Goal: Transaction & Acquisition: Purchase product/service

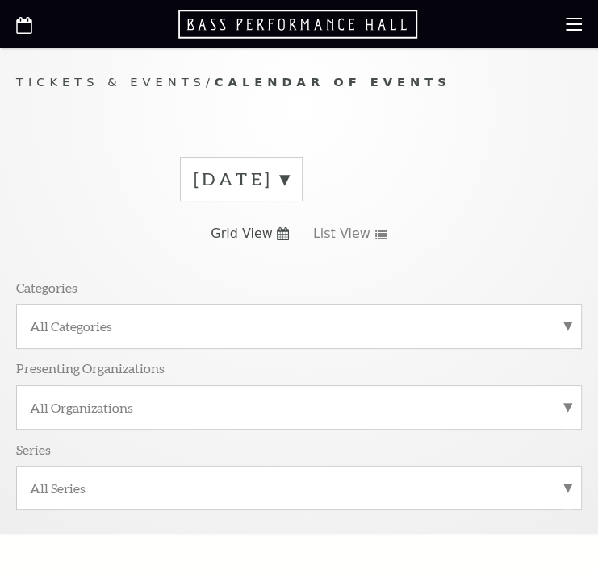
click at [289, 173] on label "August 2025" at bounding box center [241, 179] width 95 height 25
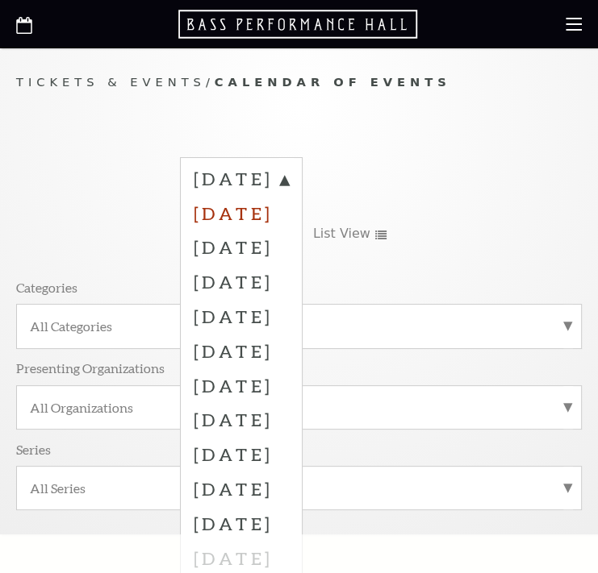
click at [270, 215] on label "September 2025" at bounding box center [241, 213] width 95 height 35
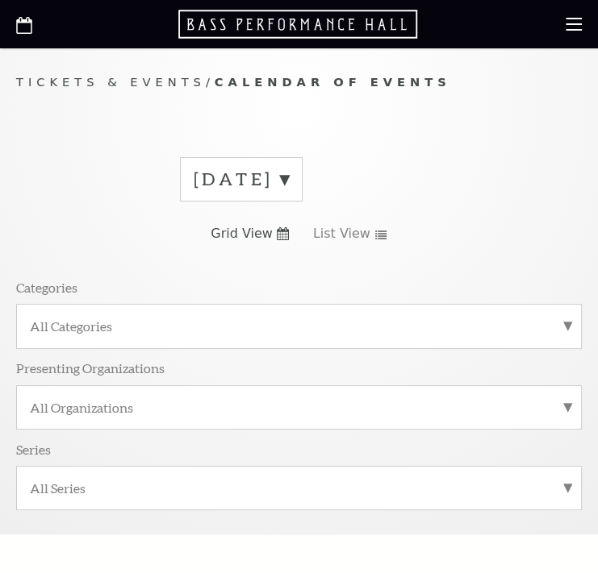
click at [289, 176] on label "August 2025" at bounding box center [241, 179] width 95 height 25
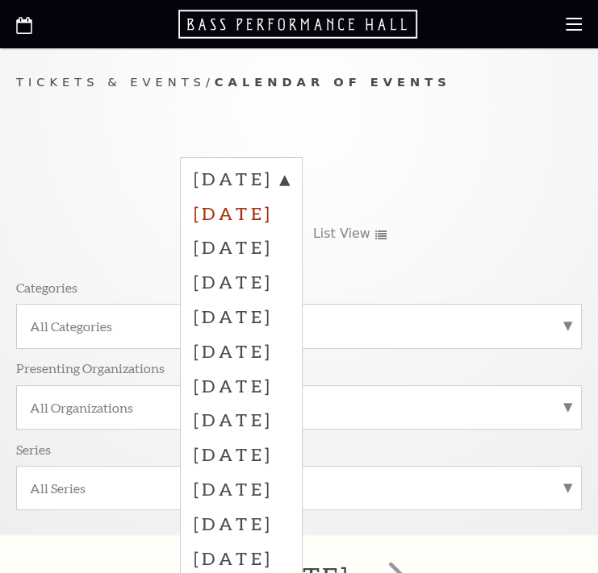
click at [269, 206] on label "September 2025" at bounding box center [241, 213] width 95 height 35
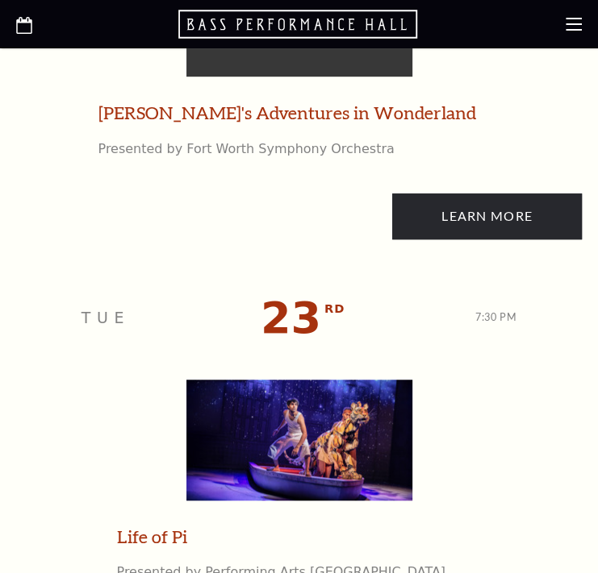
scroll to position [3763, 0]
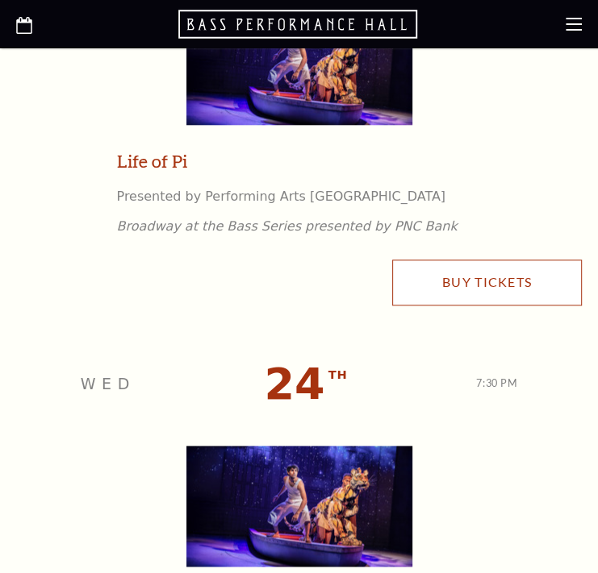
click at [291, 293] on link "Buy Tickets" at bounding box center [487, 282] width 190 height 45
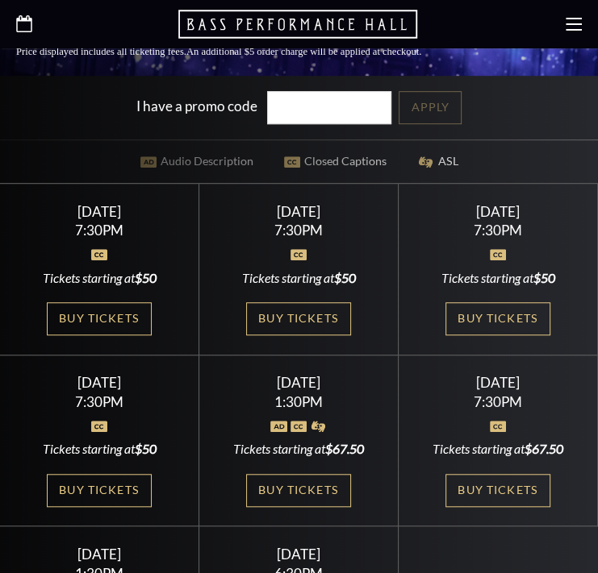
scroll to position [461, 0]
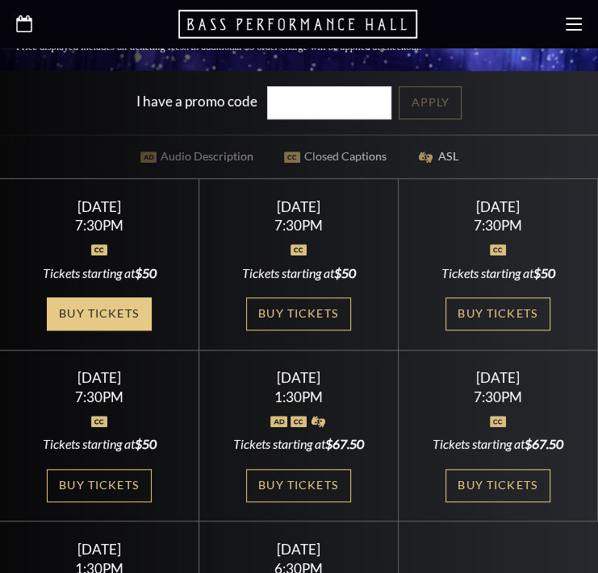
click at [103, 298] on link "Buy Tickets" at bounding box center [99, 314] width 105 height 33
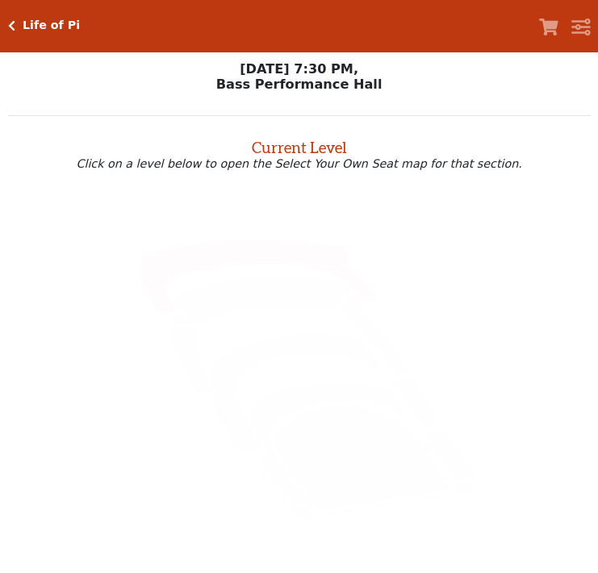
click at [245, 250] on icon at bounding box center [258, 277] width 237 height 75
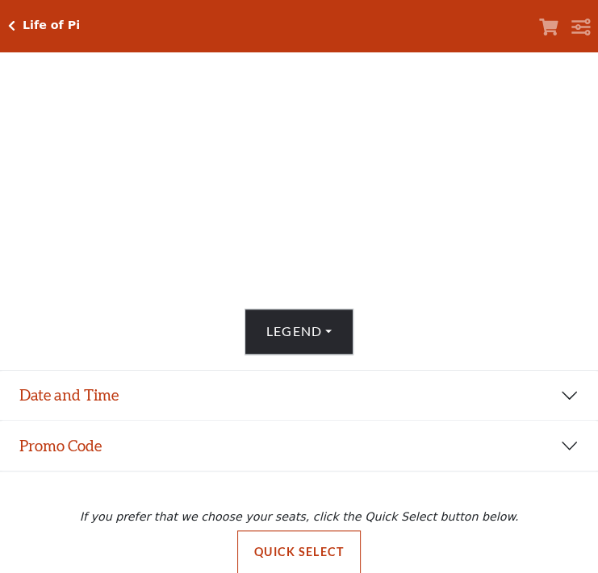
scroll to position [545, 0]
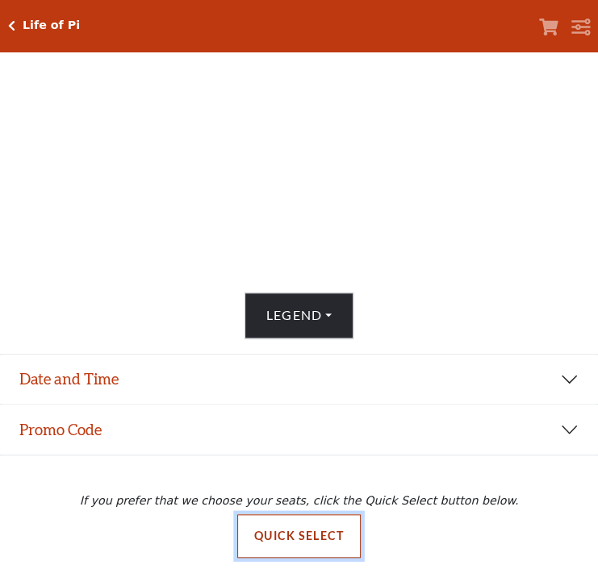
click at [310, 525] on button "Quick Select" at bounding box center [298, 537] width 123 height 44
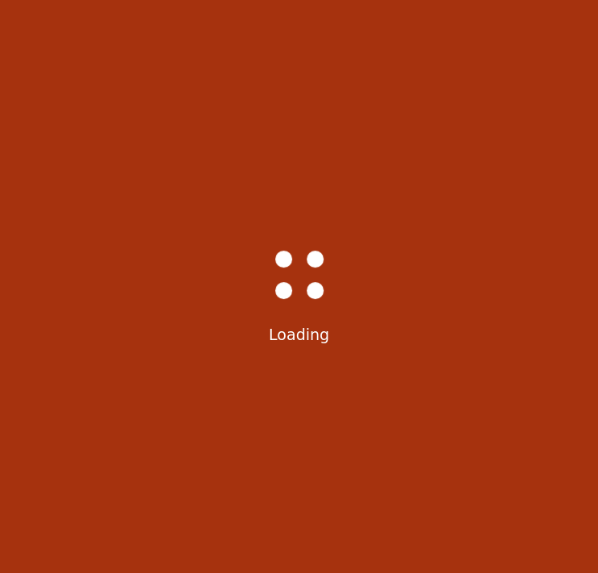
scroll to position [0, 0]
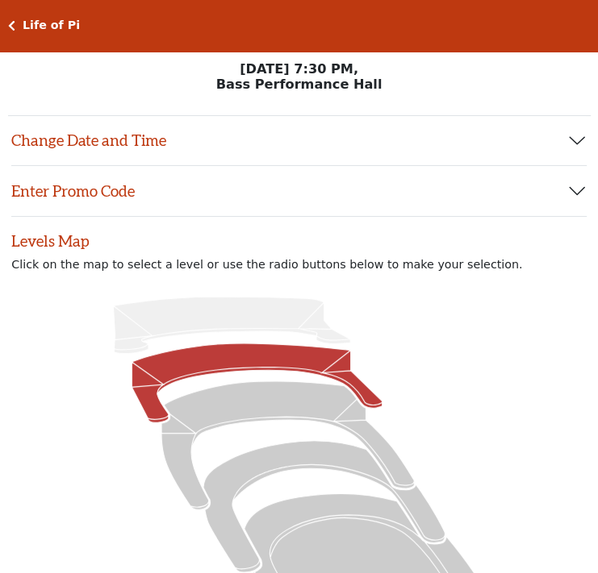
click at [197, 370] on icon at bounding box center [256, 383] width 251 height 79
radio input "true"
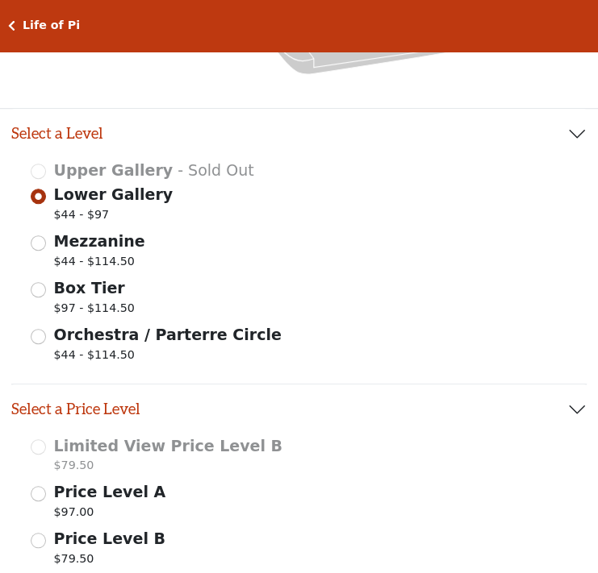
scroll to position [904, 0]
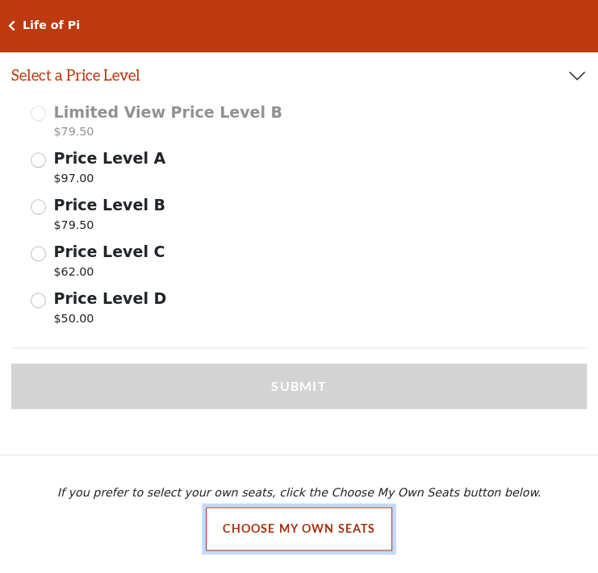
click at [330, 520] on button "Choose My Own Seats" at bounding box center [299, 529] width 187 height 44
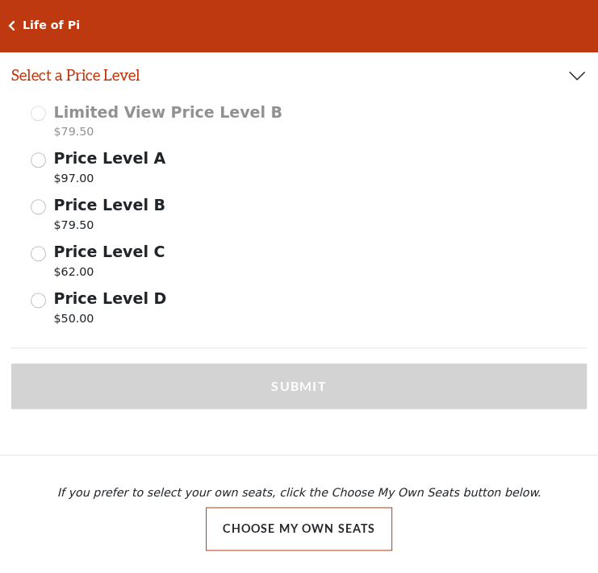
scroll to position [96, 0]
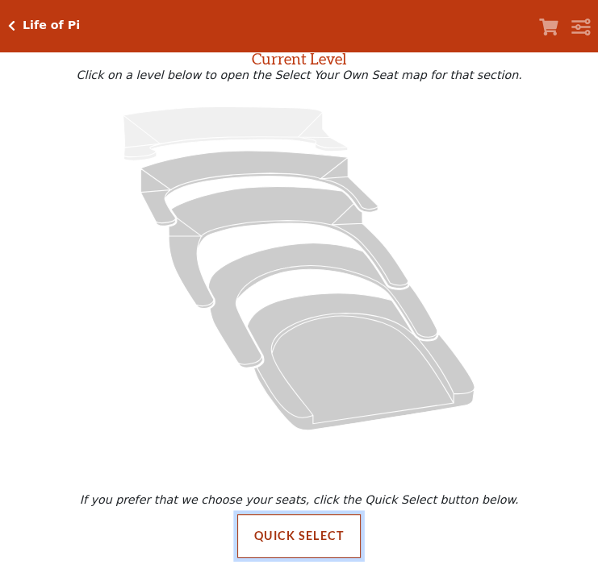
click at [330, 537] on button "Quick Select" at bounding box center [298, 537] width 123 height 44
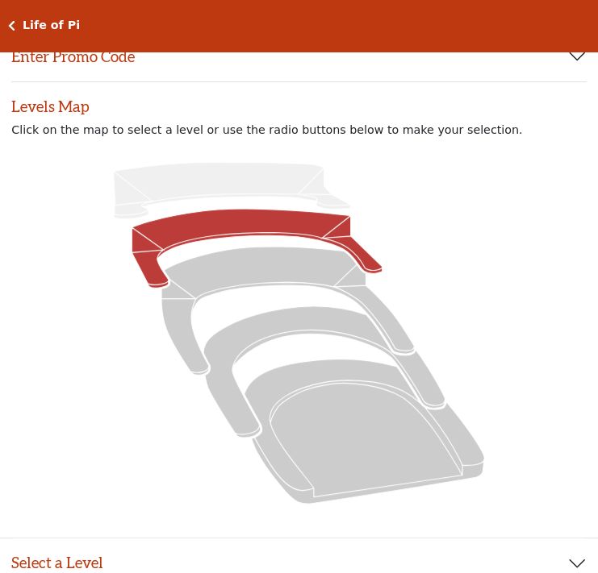
scroll to position [0, 0]
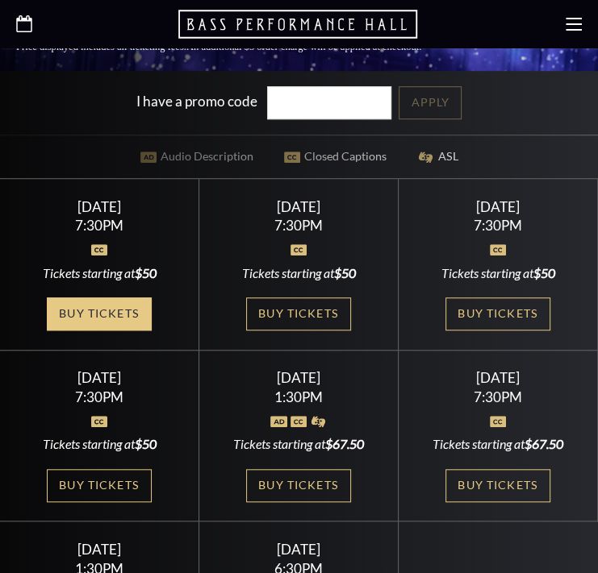
click at [100, 298] on link "Buy Tickets" at bounding box center [99, 314] width 105 height 33
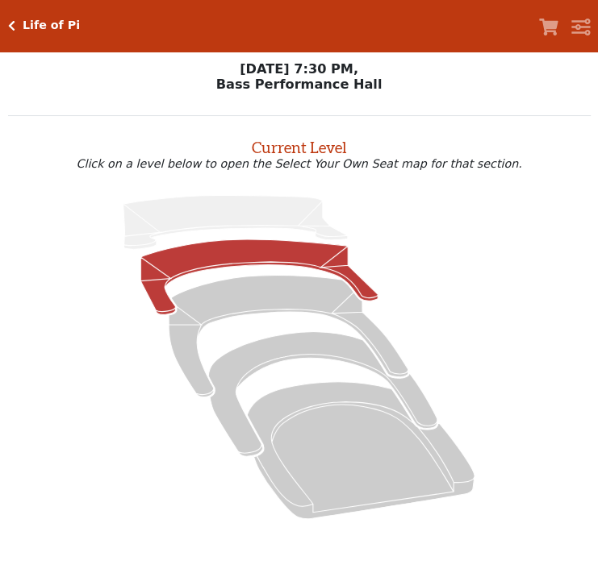
click at [256, 268] on icon at bounding box center [258, 277] width 237 height 75
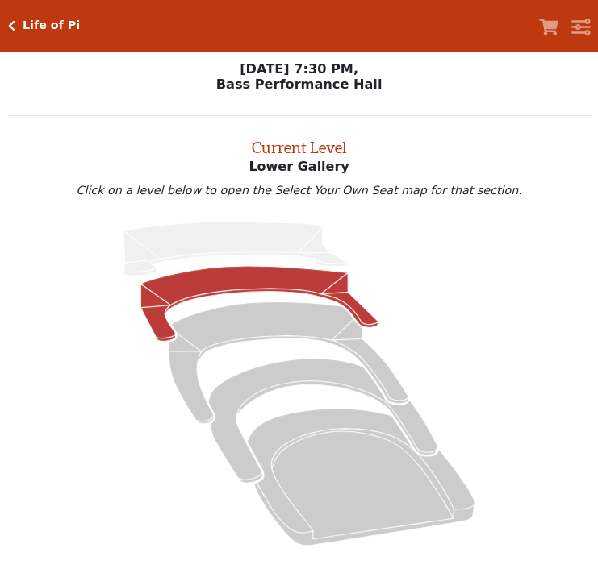
click at [261, 278] on icon at bounding box center [258, 303] width 237 height 75
click at [302, 281] on icon at bounding box center [258, 303] width 237 height 75
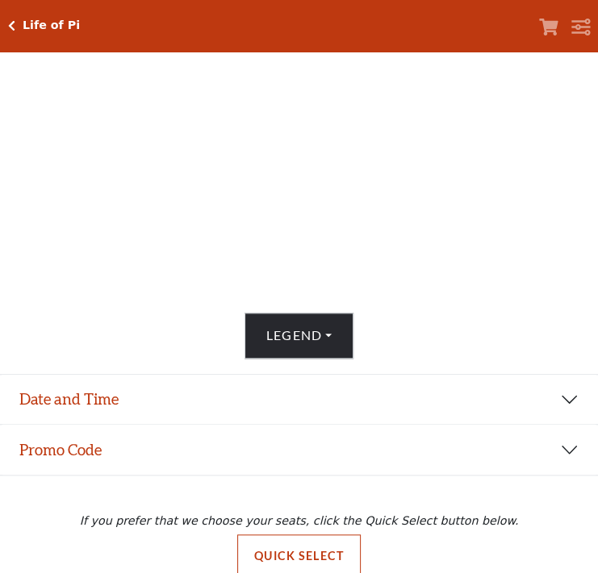
scroll to position [545, 0]
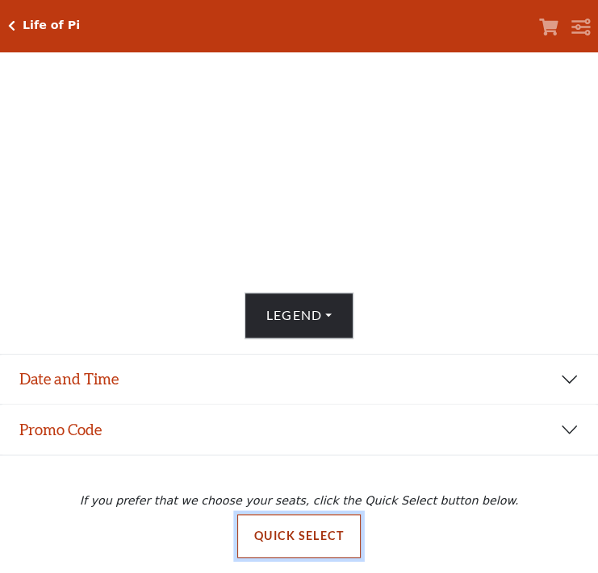
click at [310, 531] on button "Quick Select" at bounding box center [298, 537] width 123 height 44
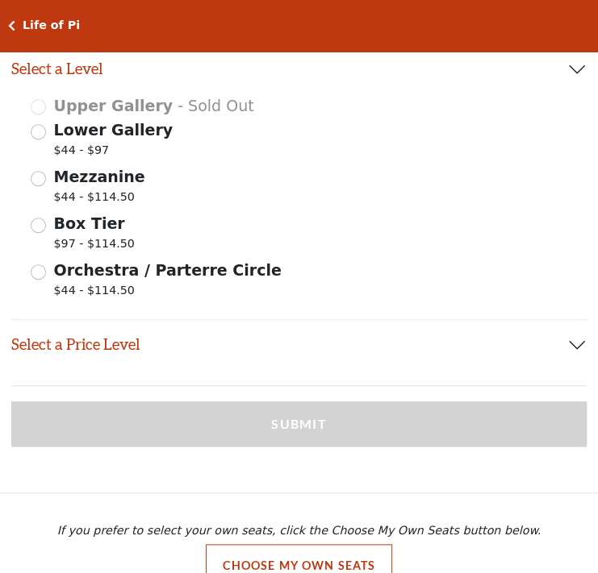
scroll to position [673, 0]
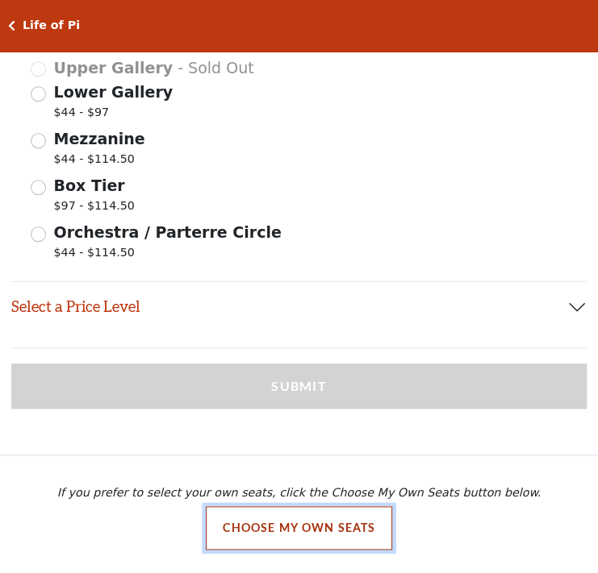
click at [370, 534] on button "Choose My Own Seats" at bounding box center [299, 528] width 187 height 44
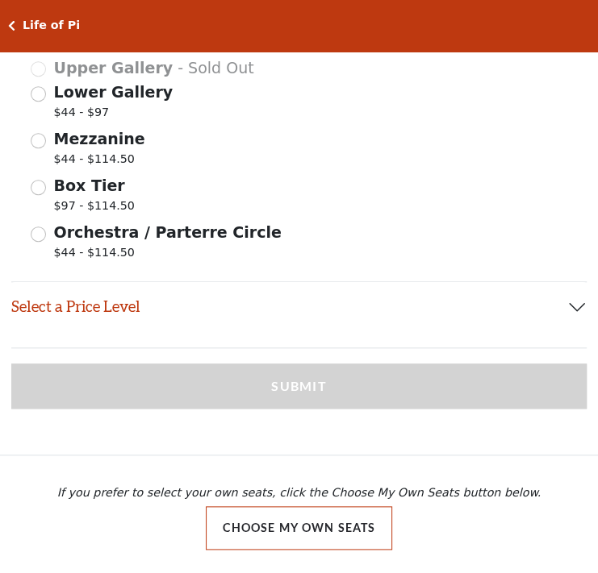
scroll to position [96, 0]
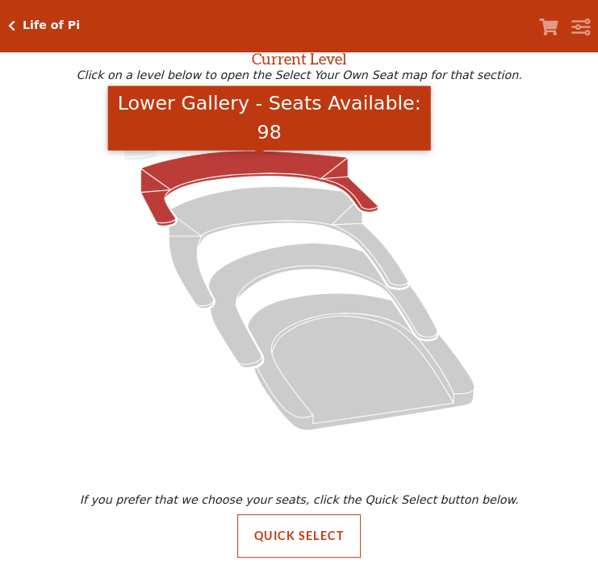
click at [239, 169] on icon "Lower Gallery - Seats Available: 98" at bounding box center [258, 188] width 237 height 75
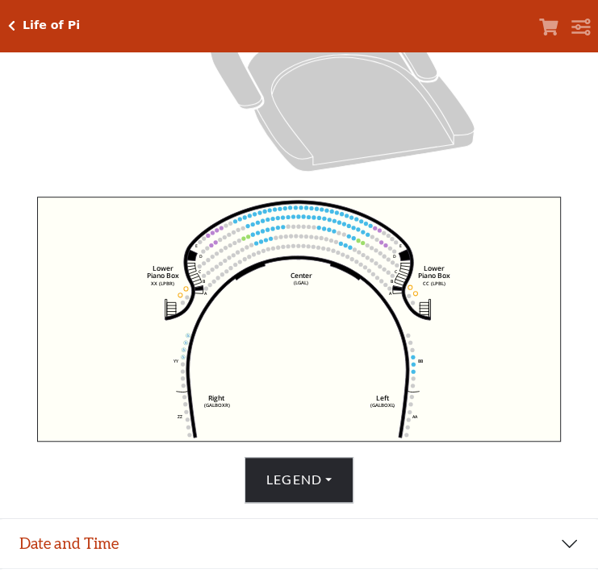
scroll to position [0, 0]
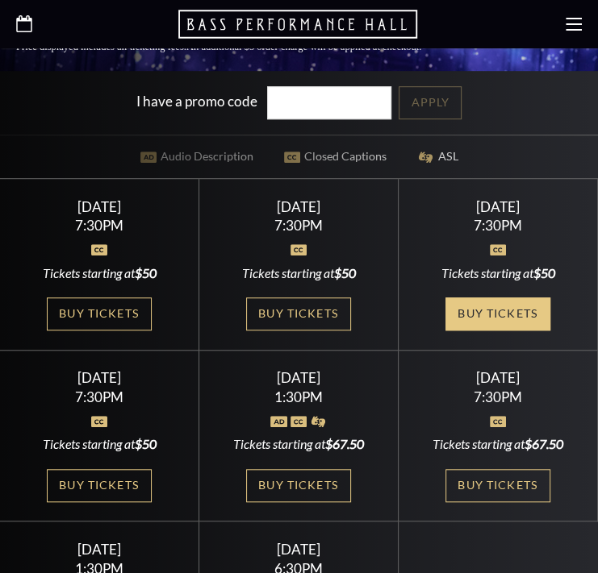
click at [484, 298] on link "Buy Tickets" at bounding box center [497, 314] width 105 height 33
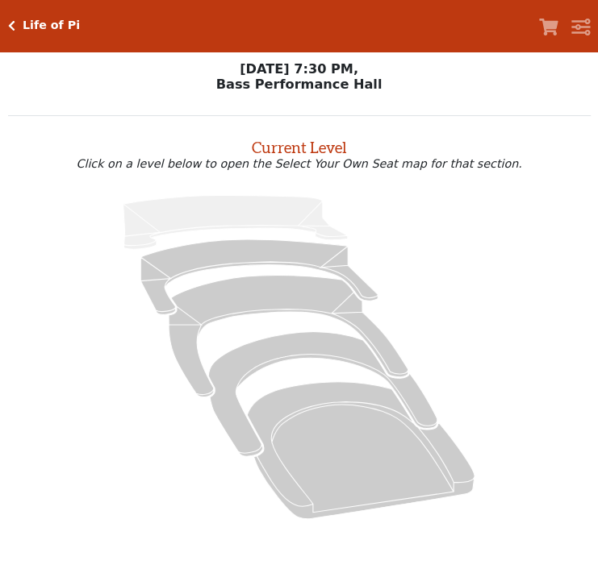
scroll to position [96, 0]
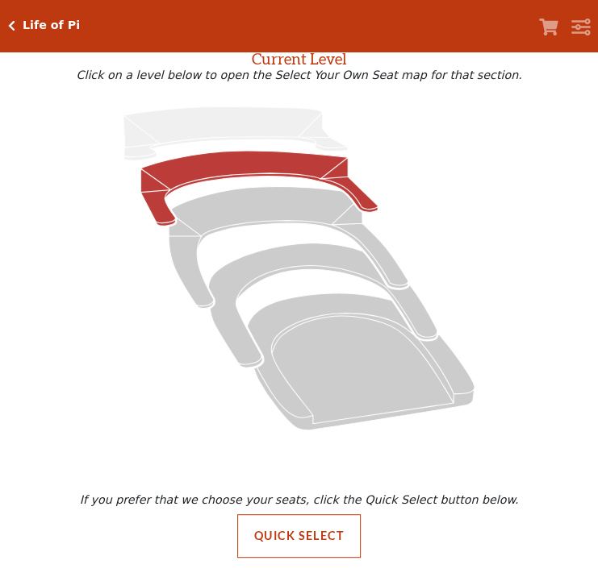
click at [201, 158] on icon at bounding box center [258, 188] width 237 height 75
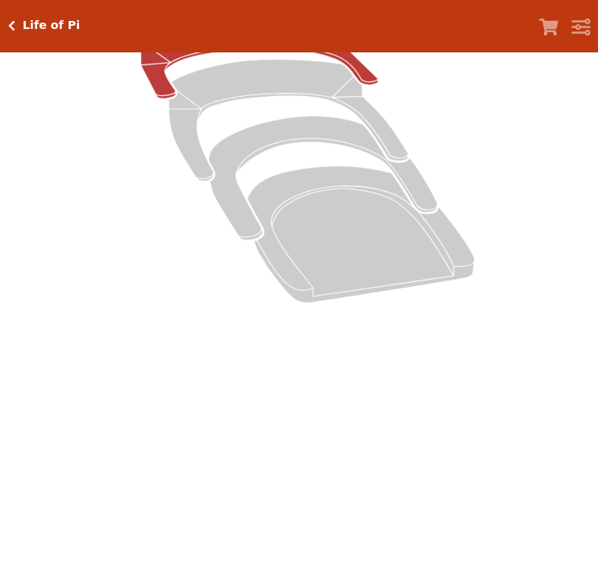
scroll to position [545, 0]
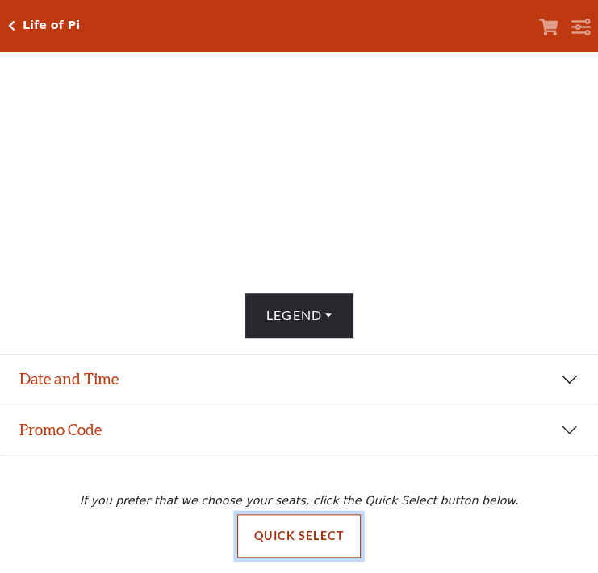
click at [255, 541] on button "Quick Select" at bounding box center [298, 537] width 123 height 44
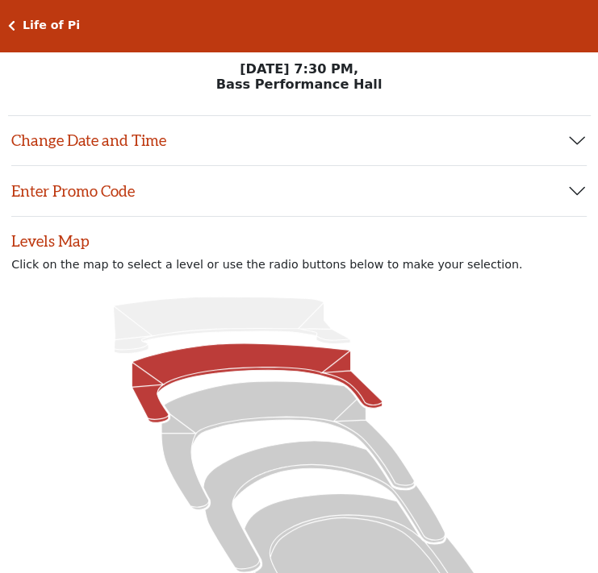
click at [203, 375] on icon at bounding box center [256, 383] width 251 height 79
radio input "true"
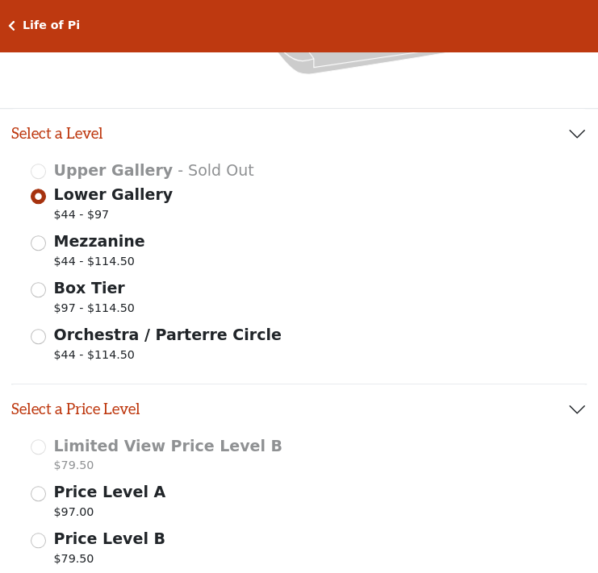
scroll to position [904, 0]
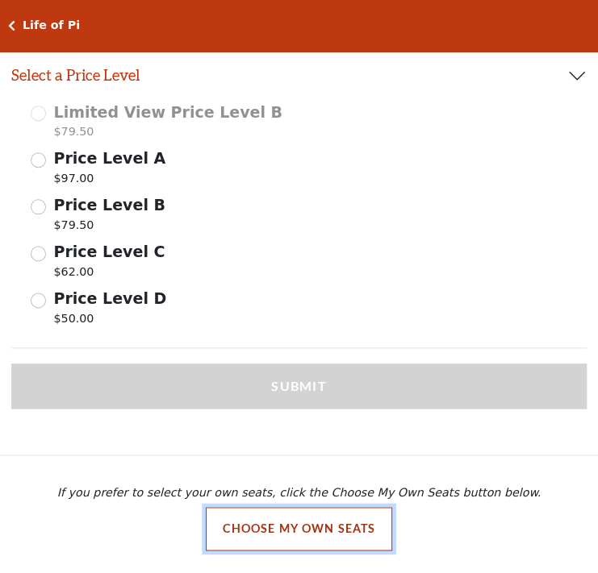
click at [303, 539] on button "Choose My Own Seats" at bounding box center [299, 529] width 187 height 44
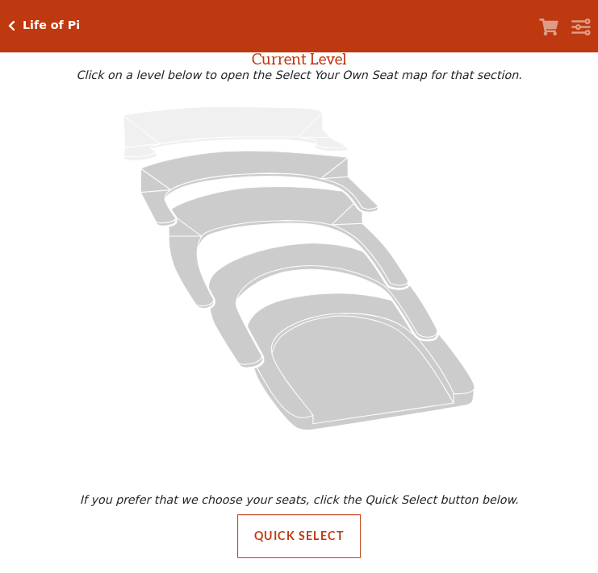
scroll to position [96, 0]
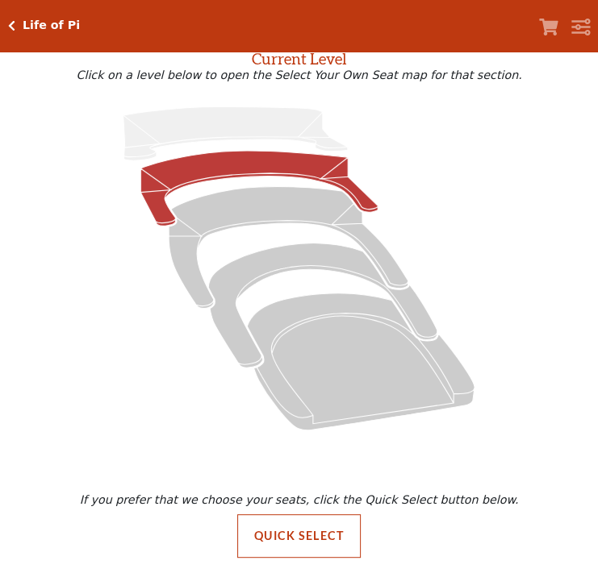
click at [265, 164] on icon at bounding box center [258, 188] width 237 height 75
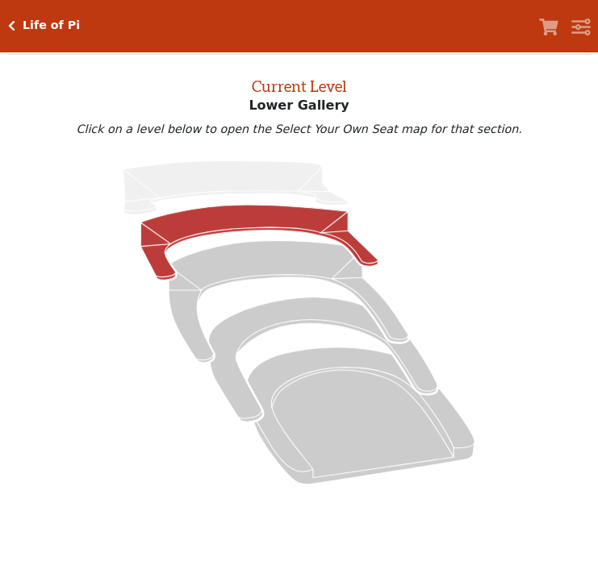
scroll to position [0, 0]
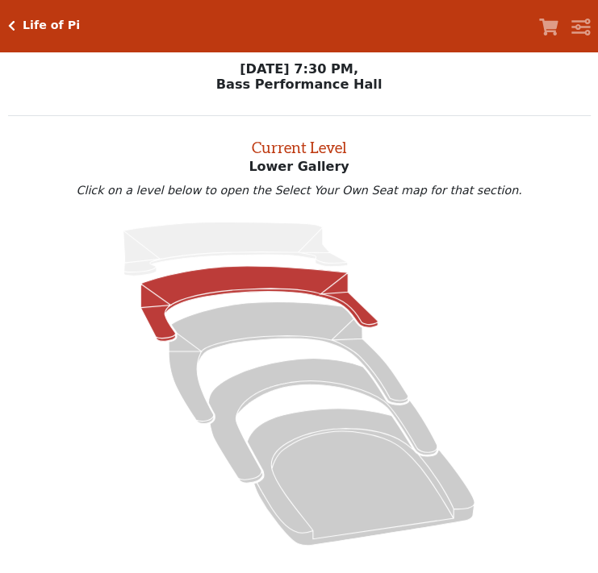
click at [213, 290] on icon at bounding box center [258, 303] width 237 height 75
click at [254, 280] on icon at bounding box center [258, 303] width 237 height 75
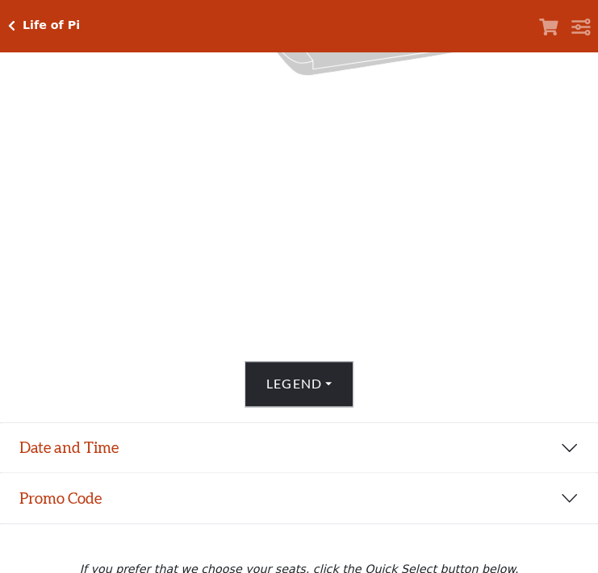
scroll to position [545, 0]
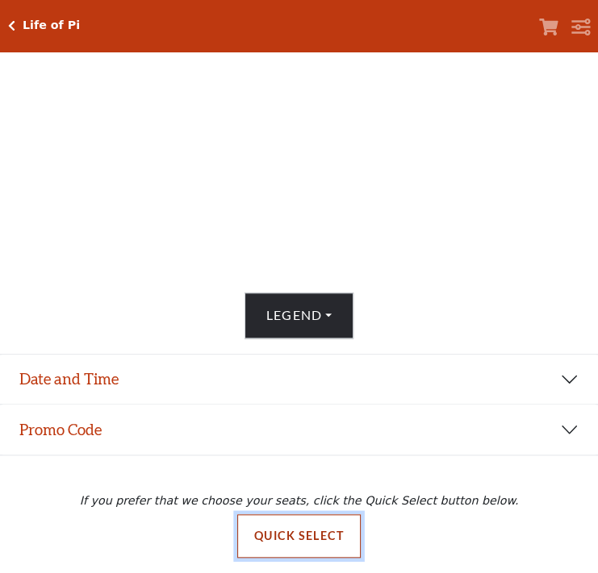
click at [301, 532] on button "Quick Select" at bounding box center [298, 537] width 123 height 44
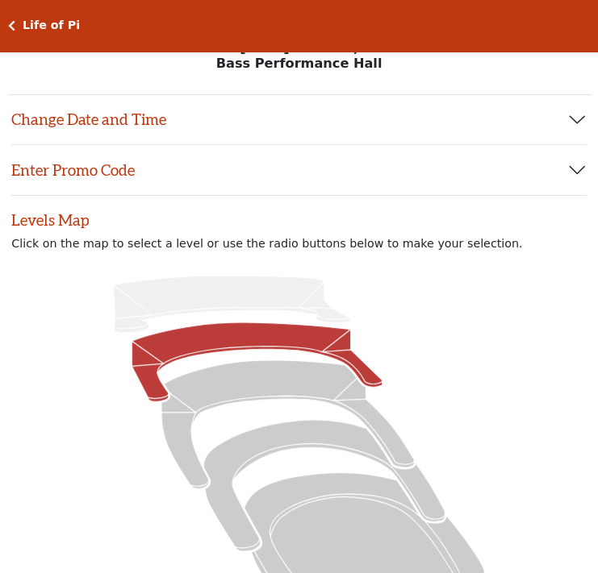
scroll to position [0, 0]
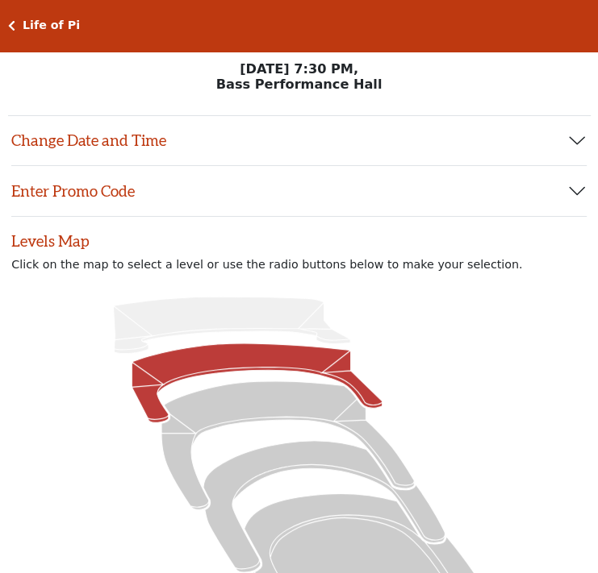
click at [287, 365] on icon at bounding box center [256, 383] width 251 height 79
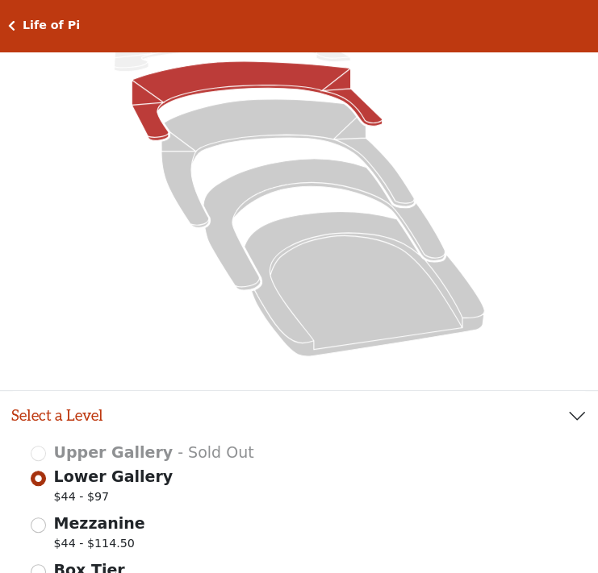
scroll to position [40, 0]
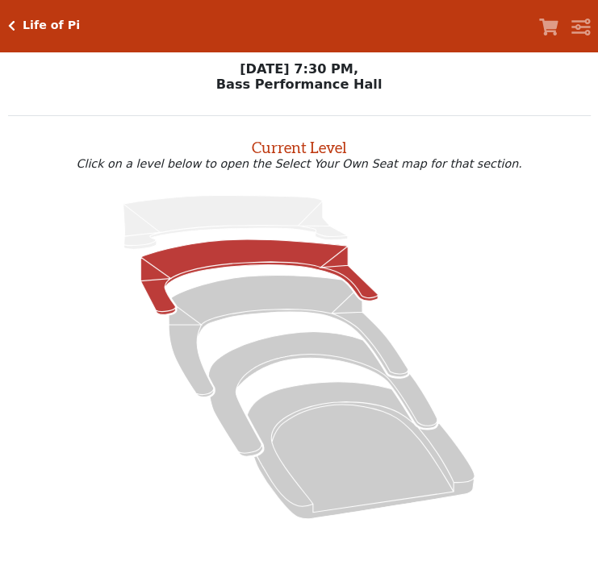
click at [295, 257] on icon at bounding box center [258, 277] width 237 height 75
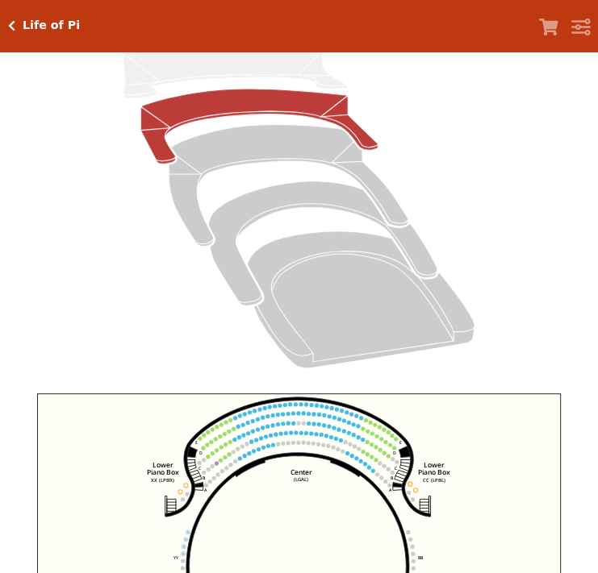
scroll to position [85, 0]
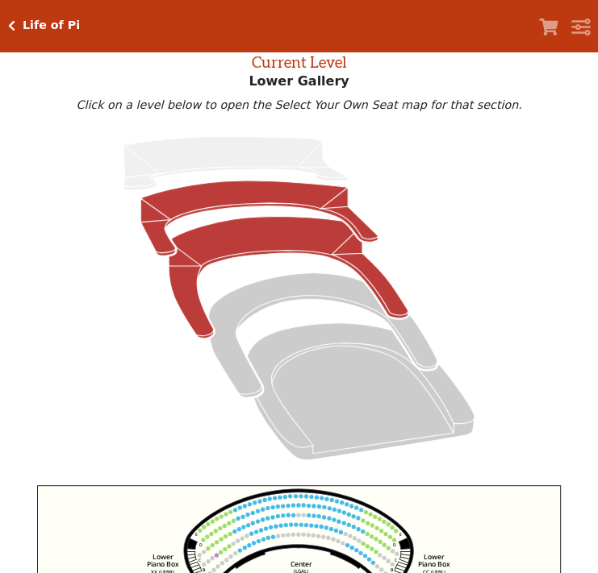
click at [241, 244] on icon at bounding box center [289, 278] width 240 height 122
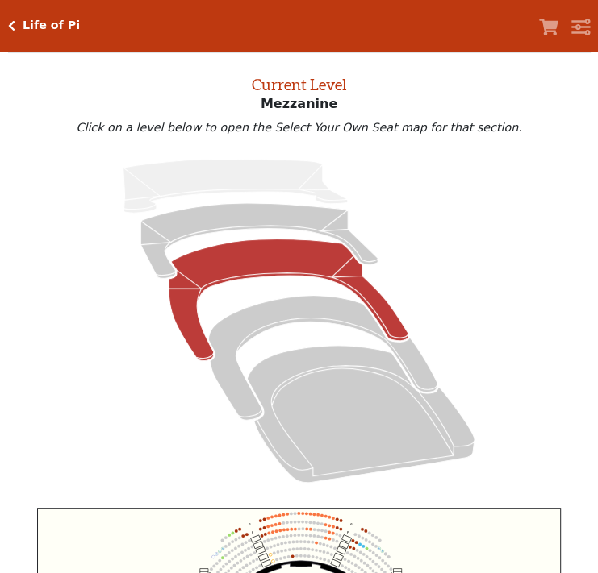
scroll to position [0, 0]
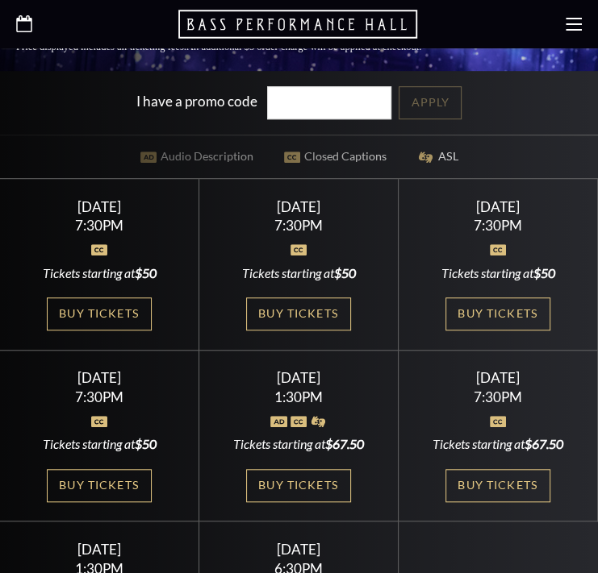
click at [28, 25] on icon at bounding box center [24, 23] width 16 height 17
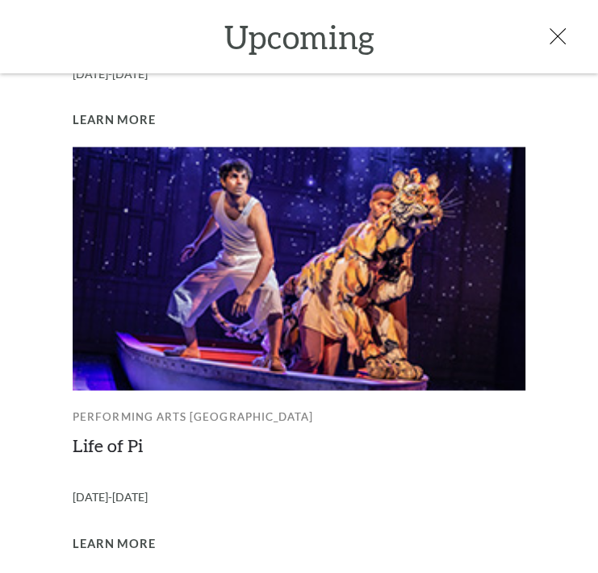
scroll to position [1279, 0]
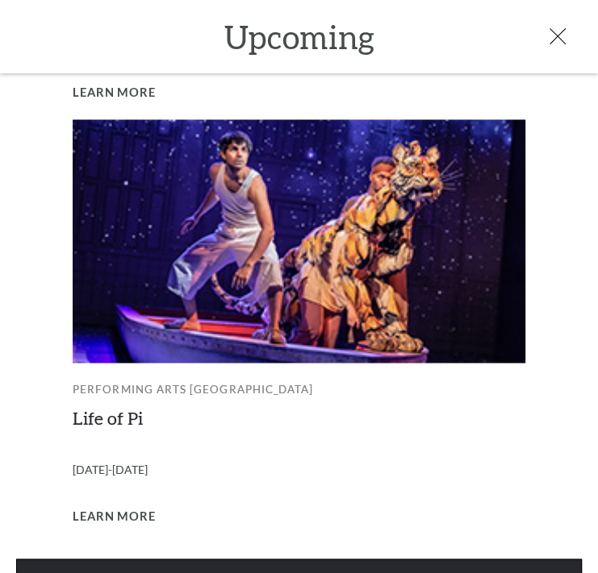
click at [252, 559] on link "View Full Calendar" at bounding box center [298, 581] width 565 height 45
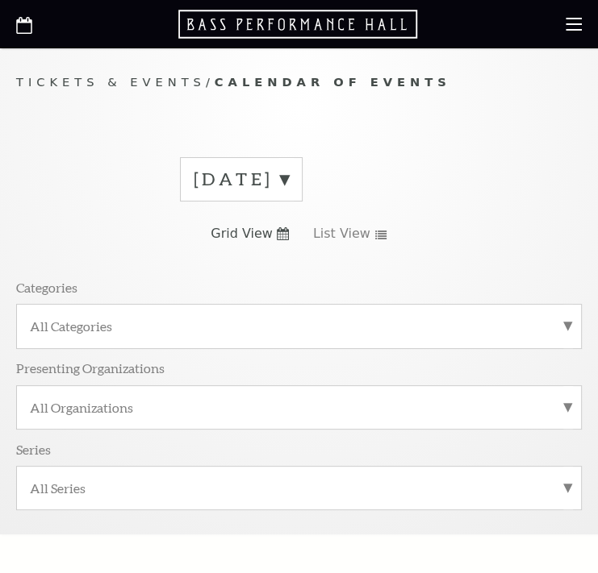
click at [289, 173] on label "[DATE]" at bounding box center [241, 179] width 95 height 25
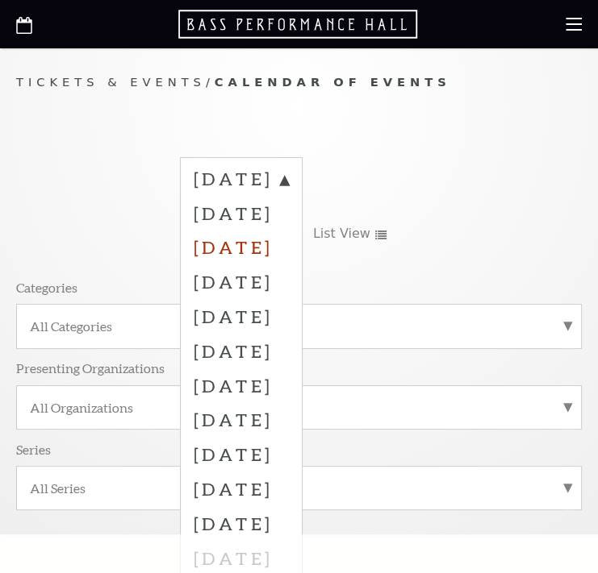
click at [289, 241] on label "October 2025" at bounding box center [241, 247] width 95 height 35
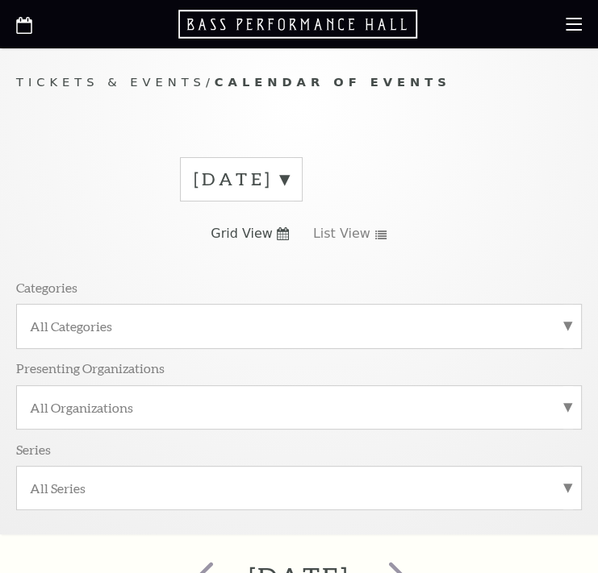
click at [289, 186] on label "[DATE]" at bounding box center [241, 179] width 95 height 25
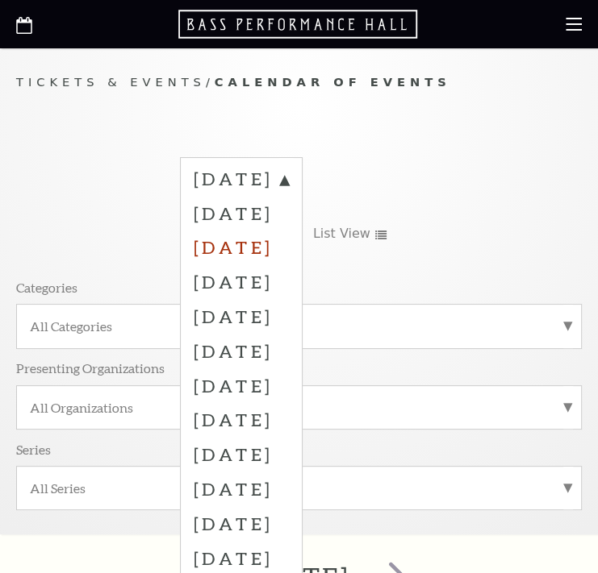
click at [277, 235] on label "October 2025" at bounding box center [241, 247] width 95 height 35
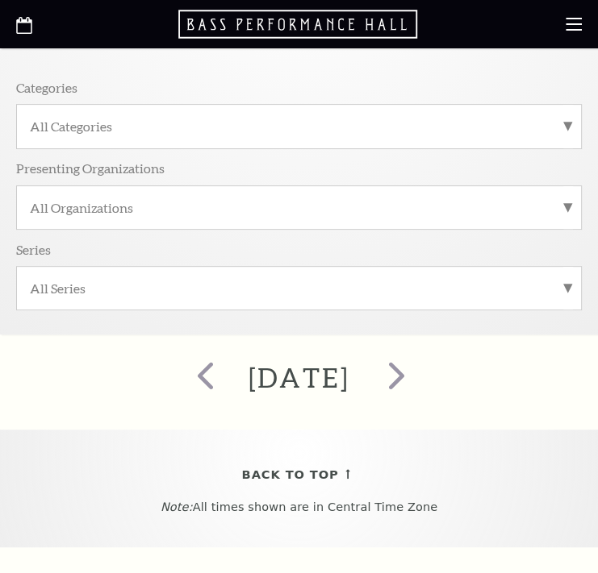
scroll to position [376, 0]
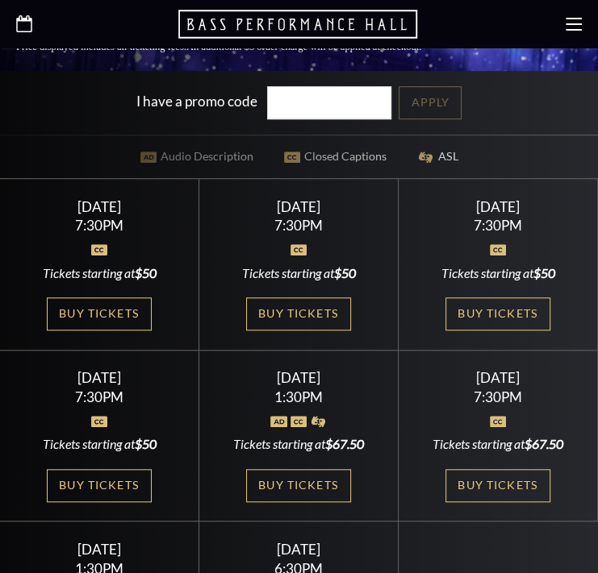
click at [23, 23] on icon at bounding box center [24, 23] width 16 height 17
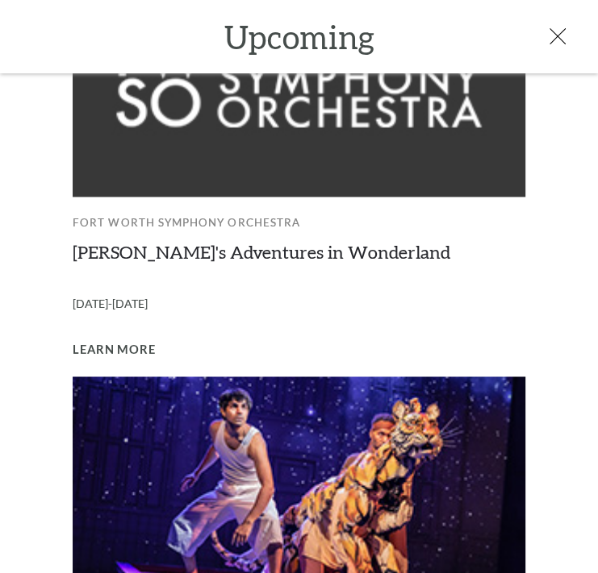
scroll to position [1279, 0]
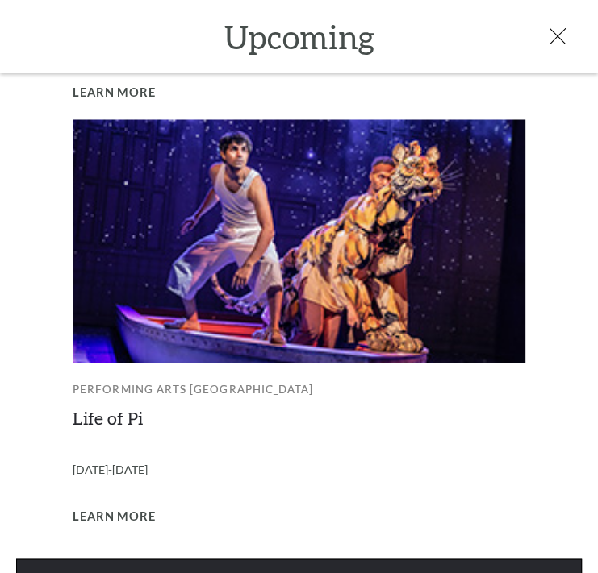
click at [416, 559] on link "View Full Calendar" at bounding box center [298, 581] width 565 height 45
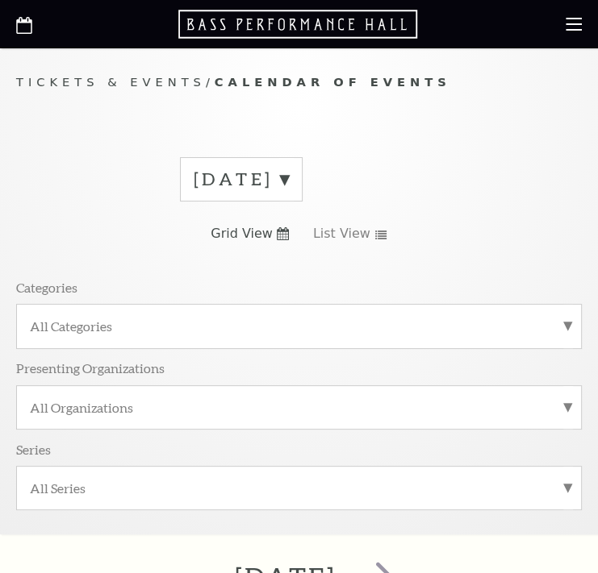
click at [289, 173] on label "[DATE]" at bounding box center [241, 179] width 95 height 25
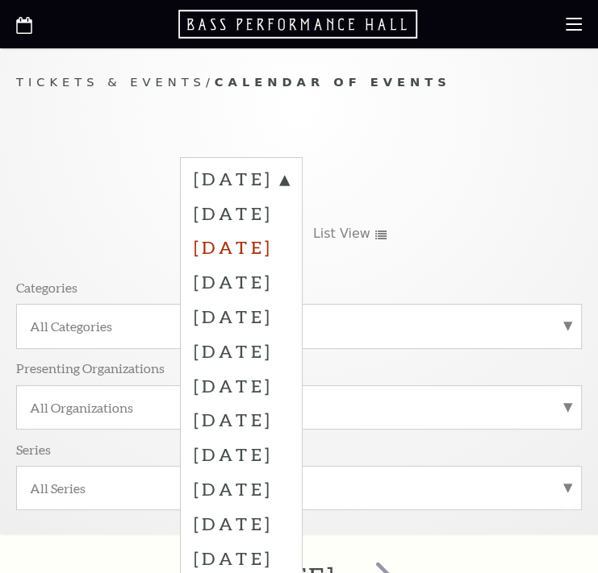
click at [254, 248] on label "[DATE]" at bounding box center [241, 247] width 95 height 35
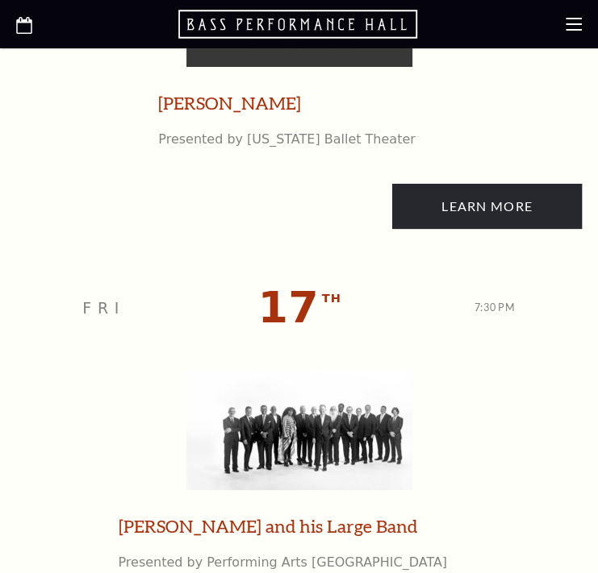
scroll to position [3387, 0]
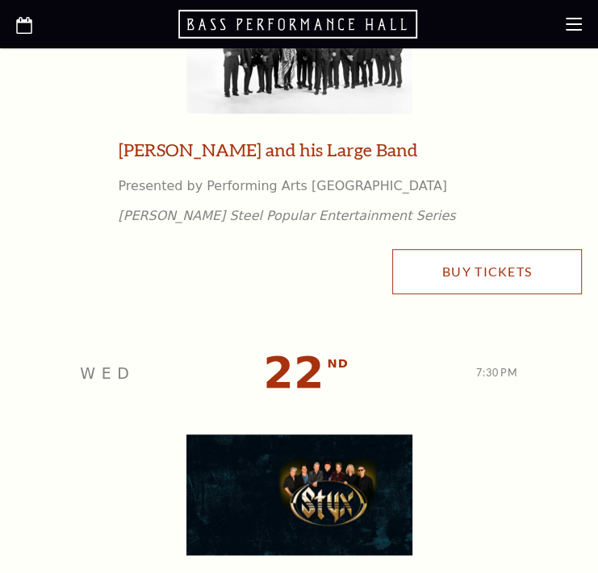
click at [487, 284] on link "Buy Tickets" at bounding box center [487, 271] width 190 height 45
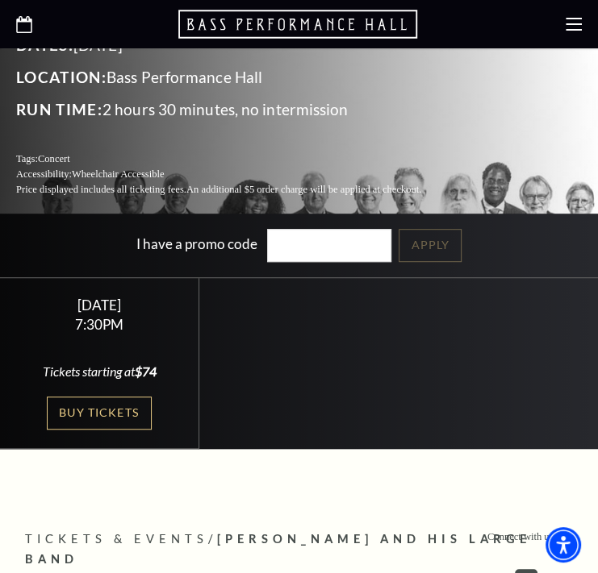
scroll to position [376, 0]
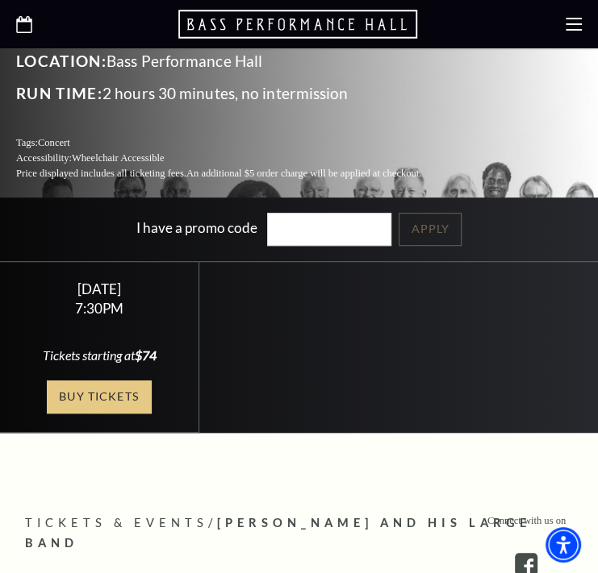
click at [81, 381] on link "Buy Tickets" at bounding box center [99, 397] width 105 height 33
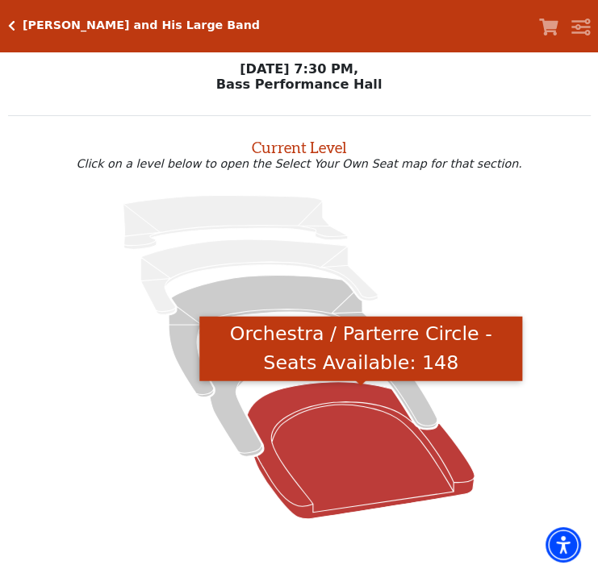
click at [326, 438] on icon "Orchestra / Parterre Circle - Seats Available: 148" at bounding box center [360, 449] width 227 height 137
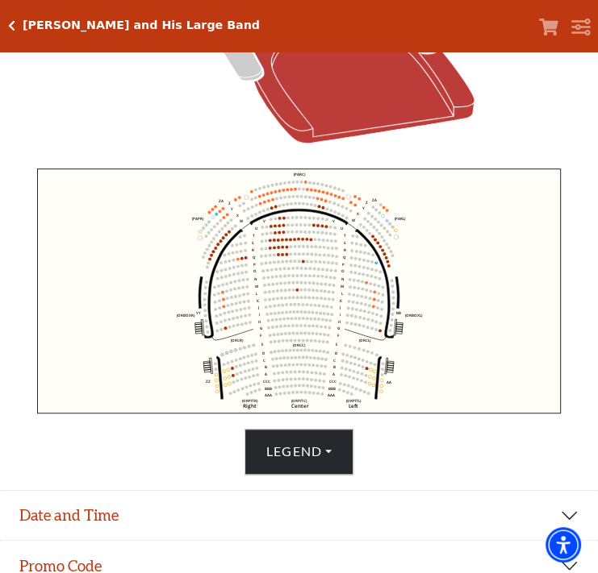
scroll to position [410, 0]
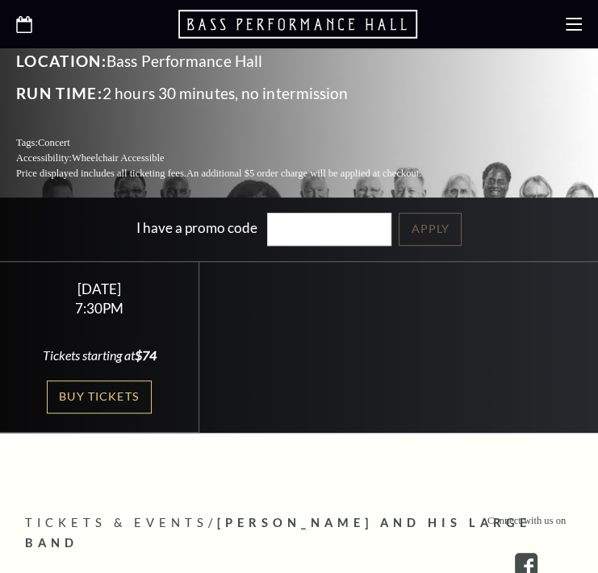
scroll to position [376, 0]
click at [26, 20] on use at bounding box center [24, 24] width 16 height 17
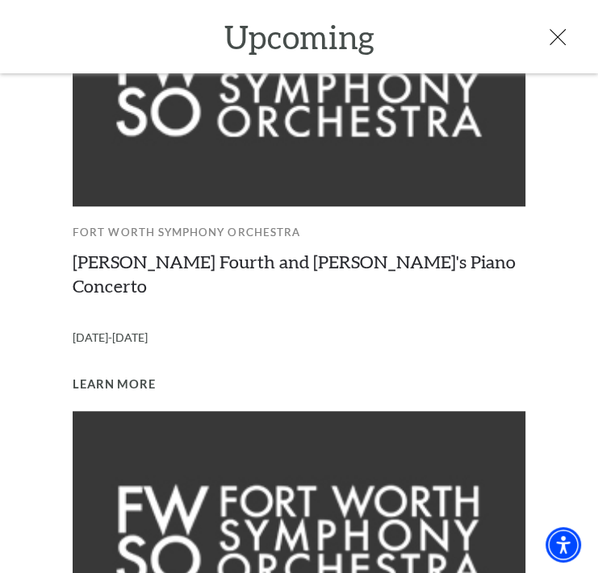
scroll to position [1279, 0]
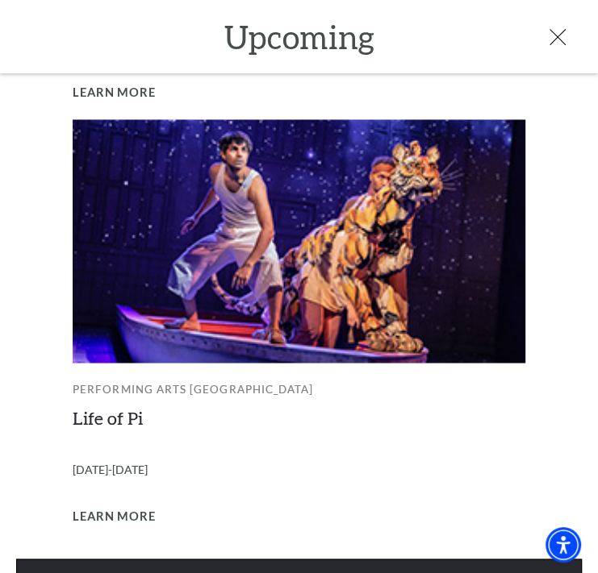
click at [369, 559] on link "View Full Calendar" at bounding box center [298, 581] width 565 height 45
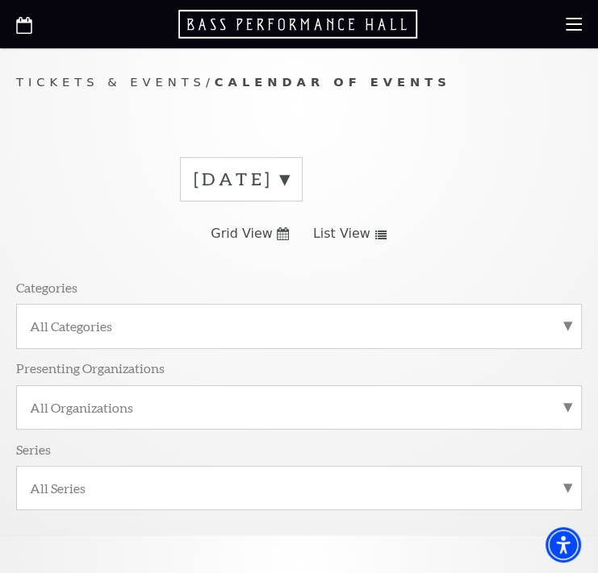
click at [289, 178] on label "[DATE]" at bounding box center [241, 179] width 95 height 25
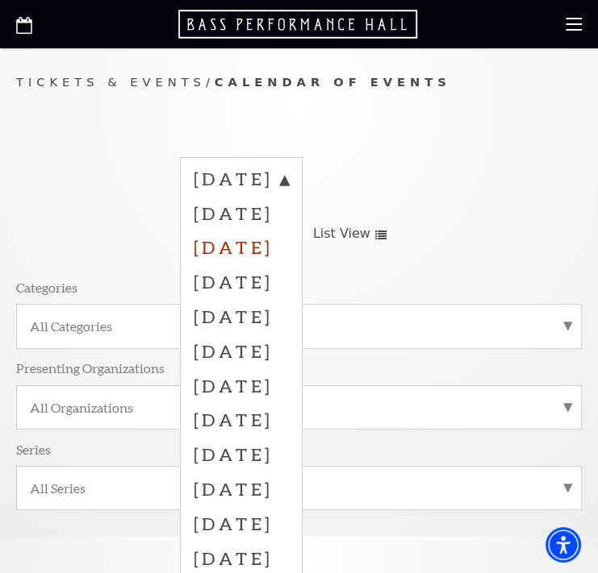
click at [289, 247] on label "October 2025" at bounding box center [241, 247] width 95 height 35
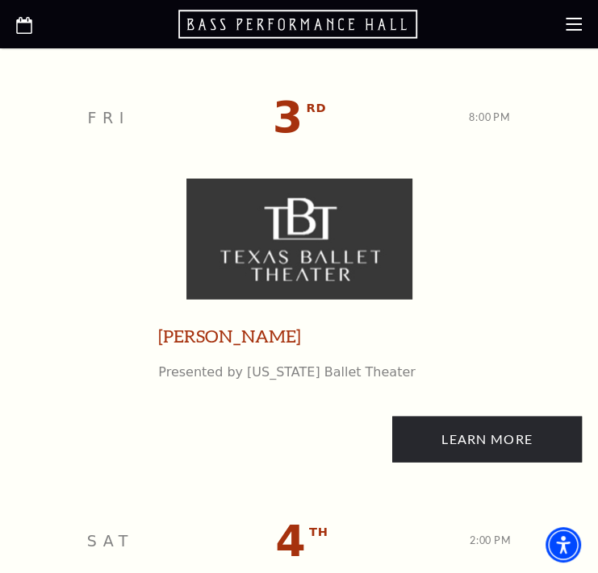
scroll to position [1505, 0]
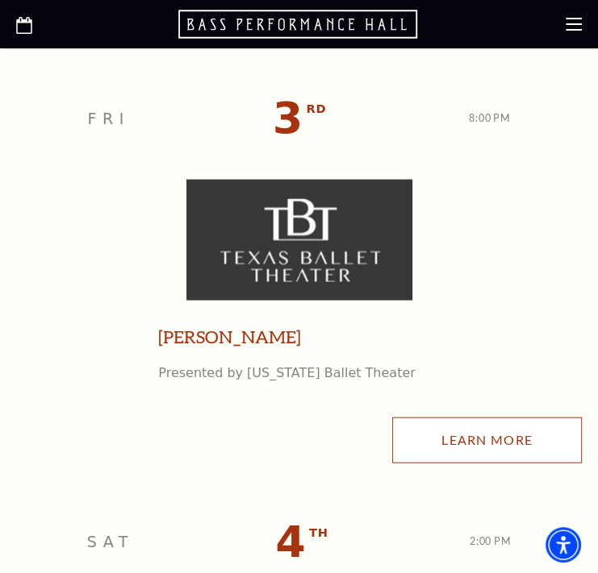
click at [491, 444] on link "Learn More" at bounding box center [487, 440] width 190 height 45
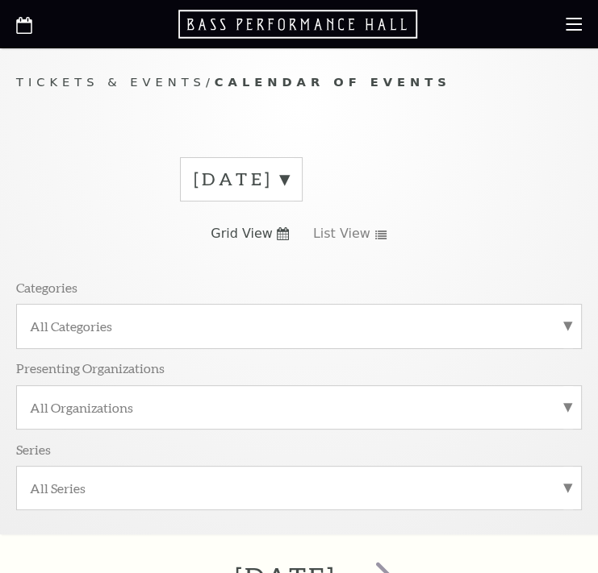
click at [28, 33] on icon at bounding box center [24, 25] width 16 height 17
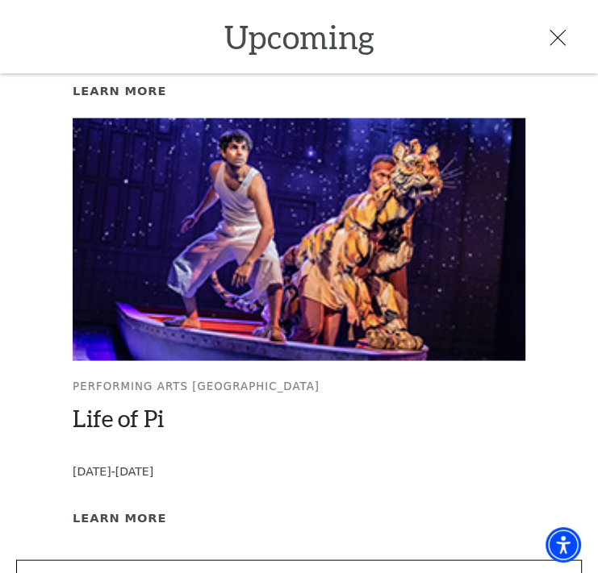
scroll to position [1307, 0]
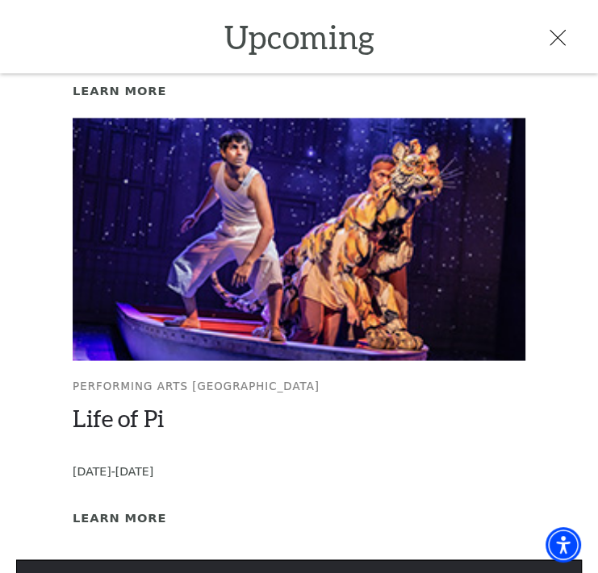
click at [213, 560] on link "View Full Calendar" at bounding box center [298, 582] width 565 height 45
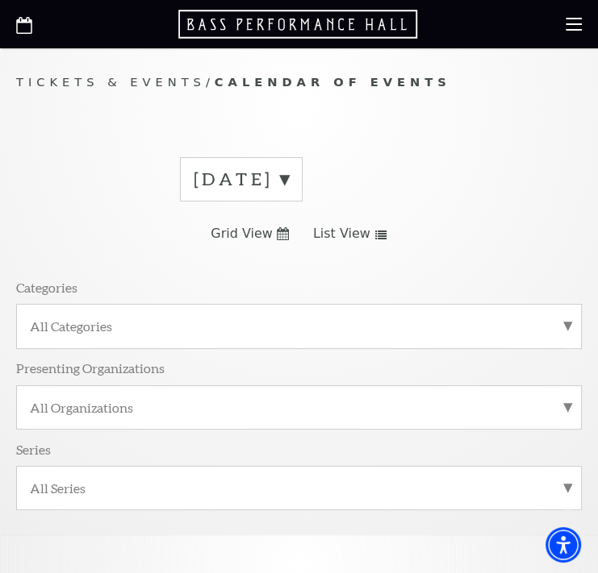
click at [289, 176] on label "[DATE]" at bounding box center [241, 179] width 95 height 25
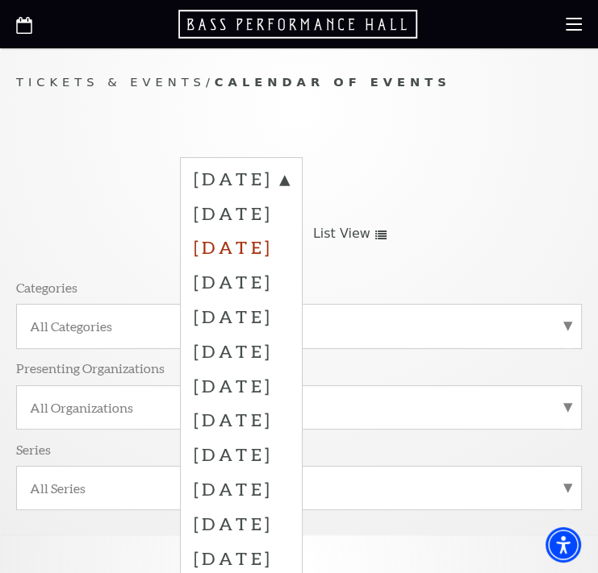
click at [279, 252] on label "October 2025" at bounding box center [241, 247] width 95 height 35
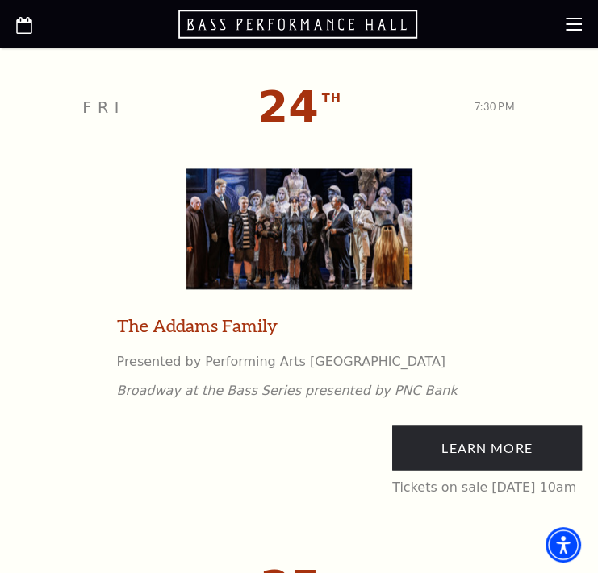
scroll to position [4140, 0]
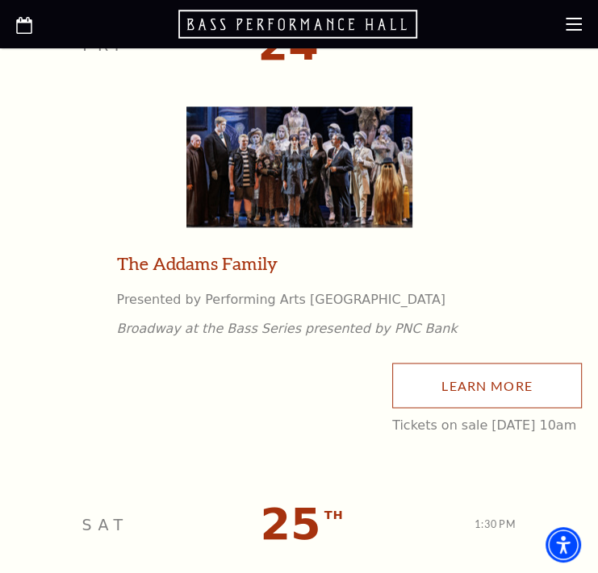
drag, startPoint x: 432, startPoint y: 385, endPoint x: 424, endPoint y: 357, distance: 29.4
click at [432, 383] on link "Learn More" at bounding box center [487, 385] width 190 height 45
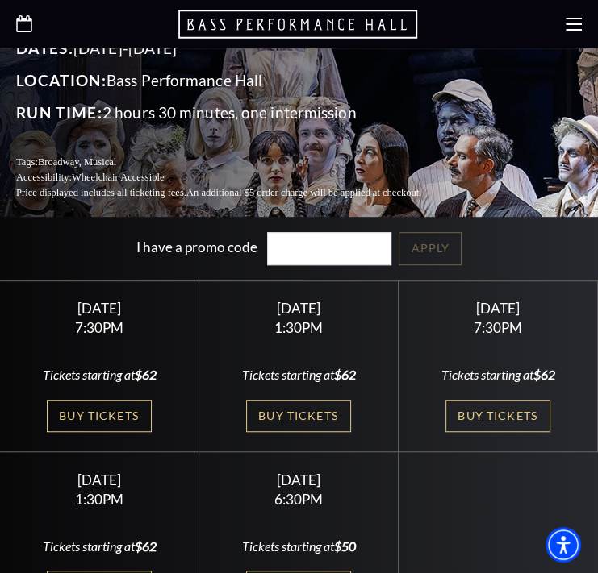
scroll to position [376, 0]
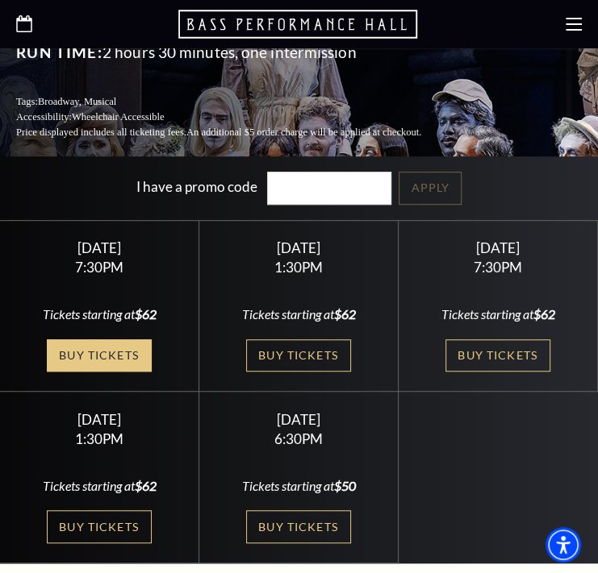
click at [119, 340] on link "Buy Tickets" at bounding box center [99, 356] width 105 height 33
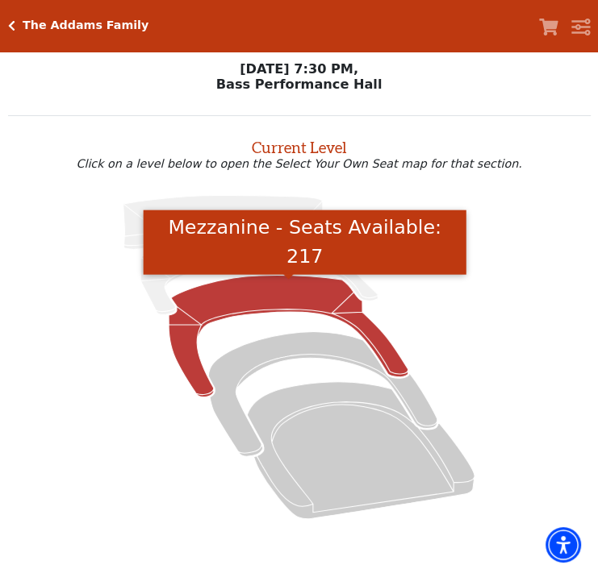
click at [262, 289] on icon "Mezzanine - Seats Available: 217" at bounding box center [289, 336] width 240 height 122
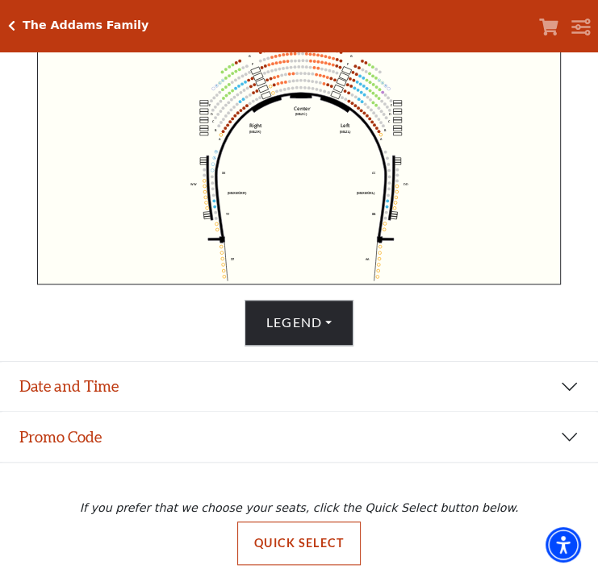
scroll to position [545, 0]
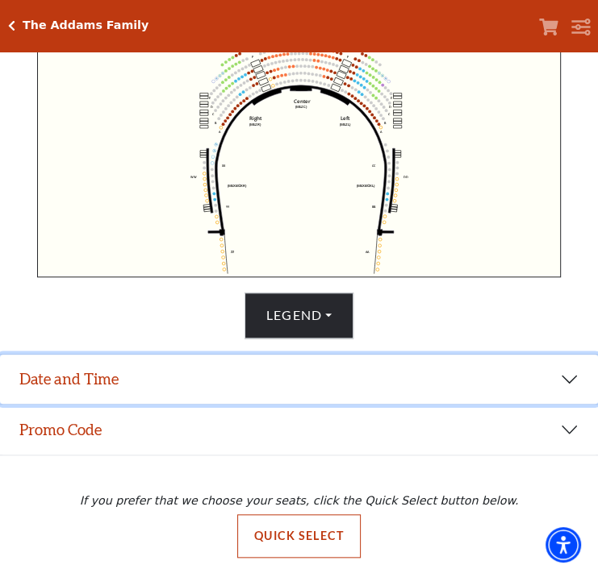
click at [197, 390] on button "Date and Time" at bounding box center [299, 380] width 598 height 50
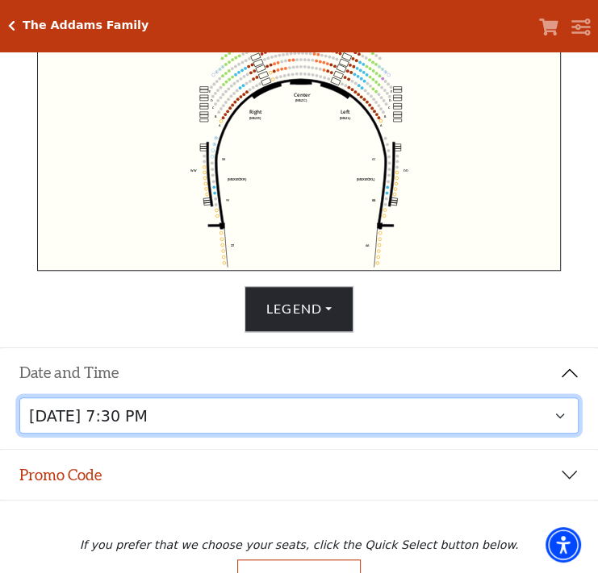
click at [561, 419] on select "Friday, October 24 at 7:30 PM Saturday, October 25 at 1:30 PM Saturday, October…" at bounding box center [299, 416] width 560 height 36
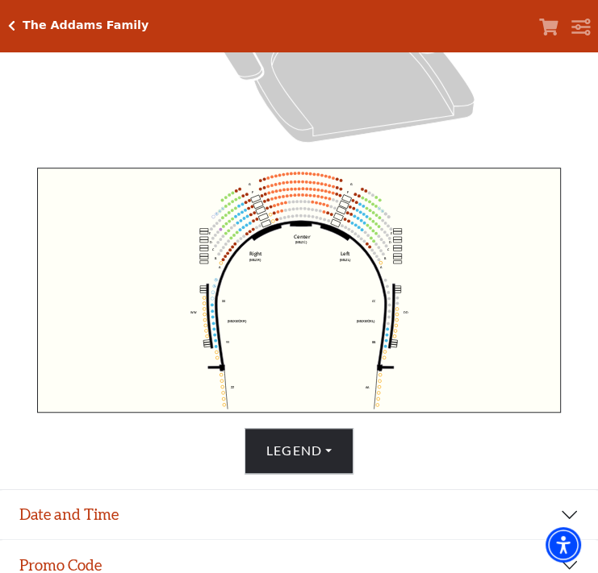
scroll to position [419, 0]
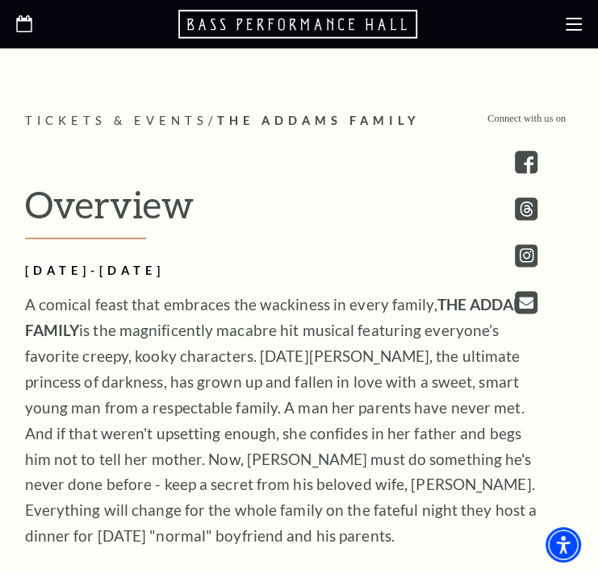
scroll to position [752, 0]
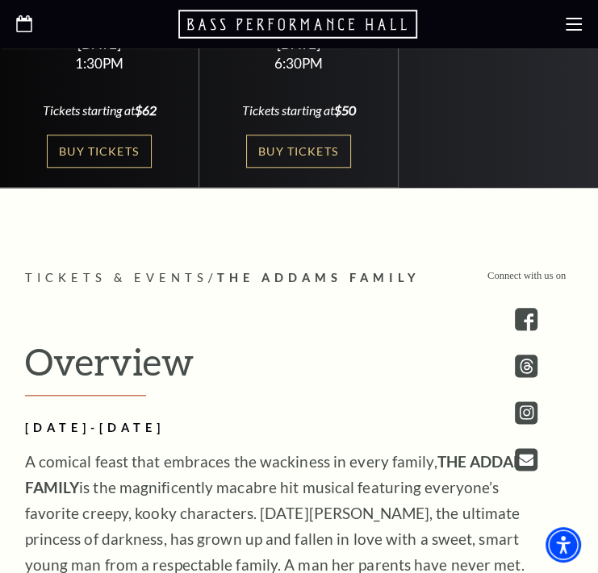
click at [26, 27] on icon at bounding box center [24, 23] width 16 height 17
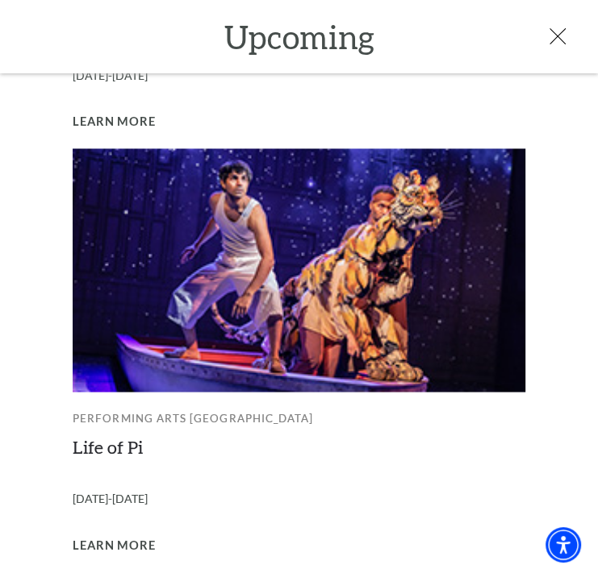
scroll to position [1279, 0]
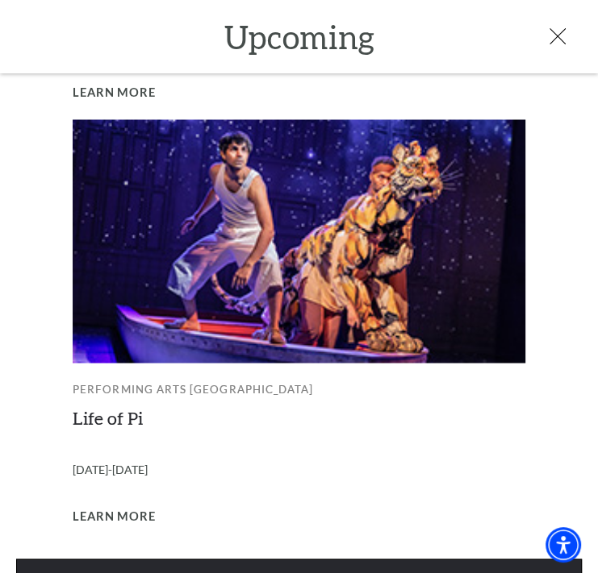
click at [324, 559] on link "View Full Calendar" at bounding box center [298, 581] width 565 height 45
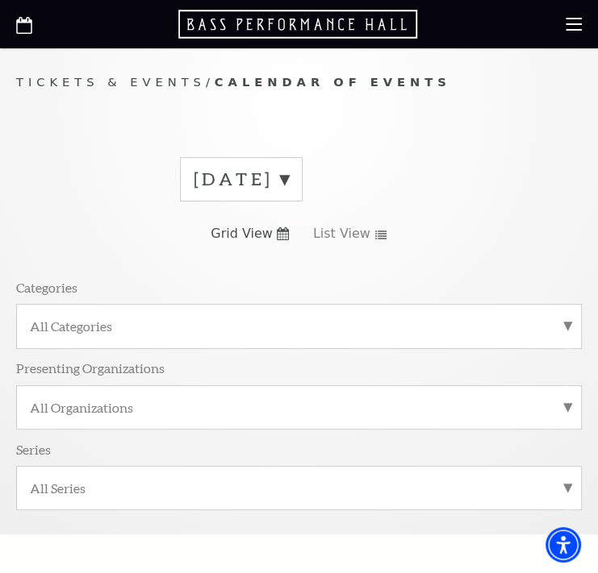
click at [289, 177] on label "August 2025" at bounding box center [241, 179] width 95 height 25
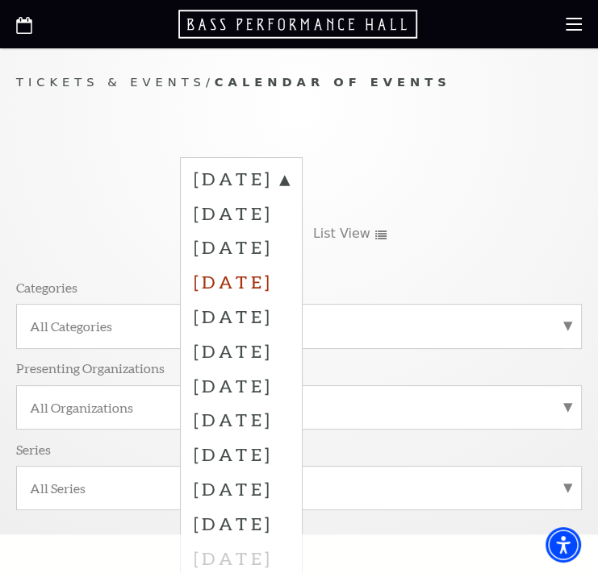
click at [289, 275] on label "November 2025" at bounding box center [241, 282] width 95 height 35
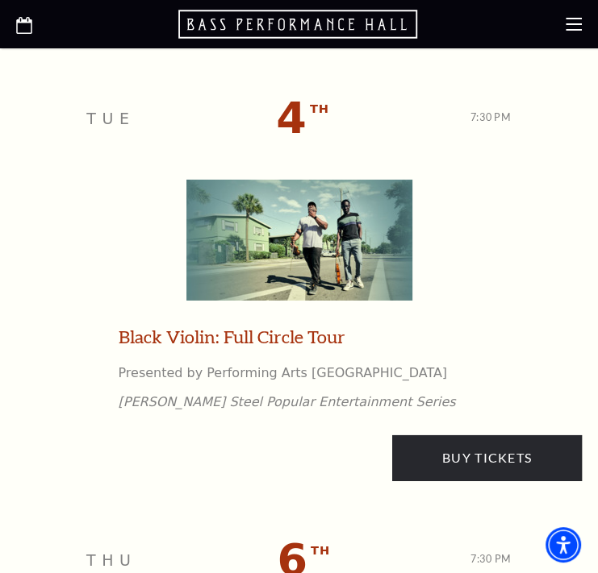
scroll to position [2446, 0]
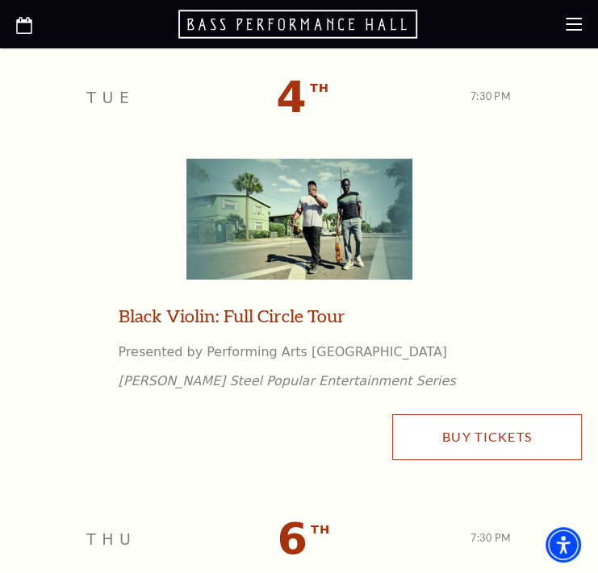
click at [471, 443] on link "Buy Tickets" at bounding box center [487, 437] width 190 height 45
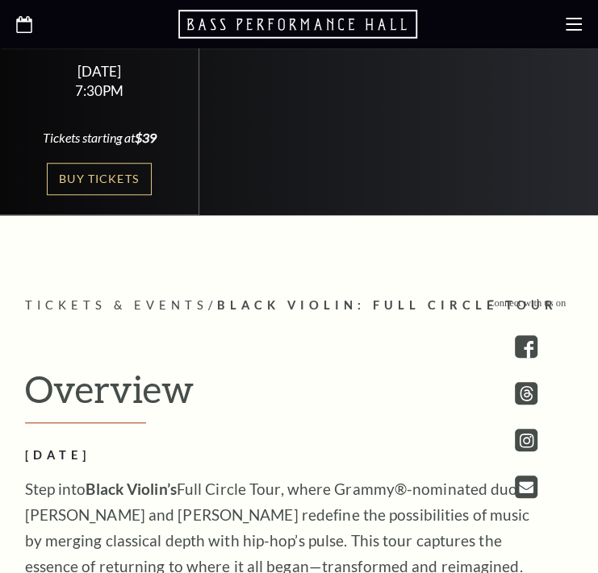
scroll to position [565, 0]
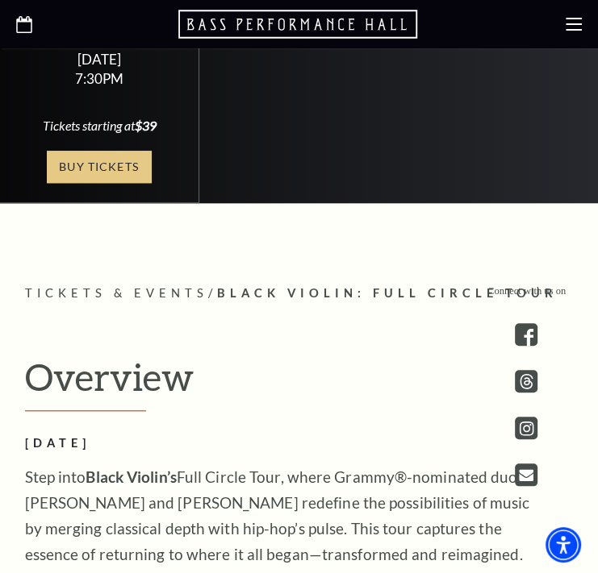
click at [94, 157] on link "Buy Tickets" at bounding box center [99, 167] width 105 height 33
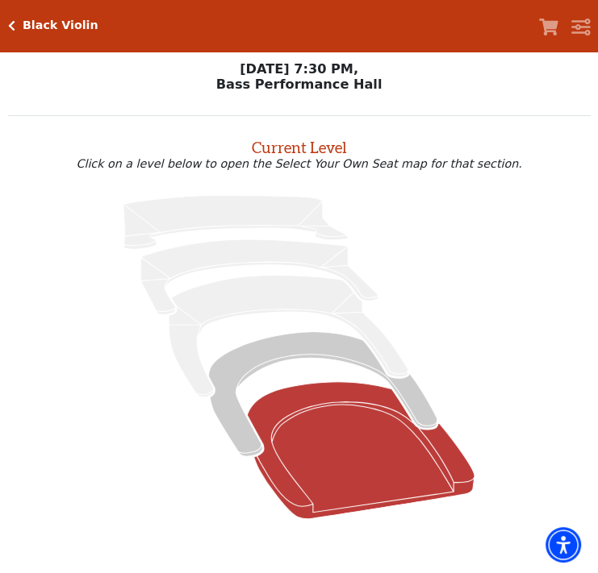
click at [344, 456] on icon at bounding box center [360, 449] width 227 height 137
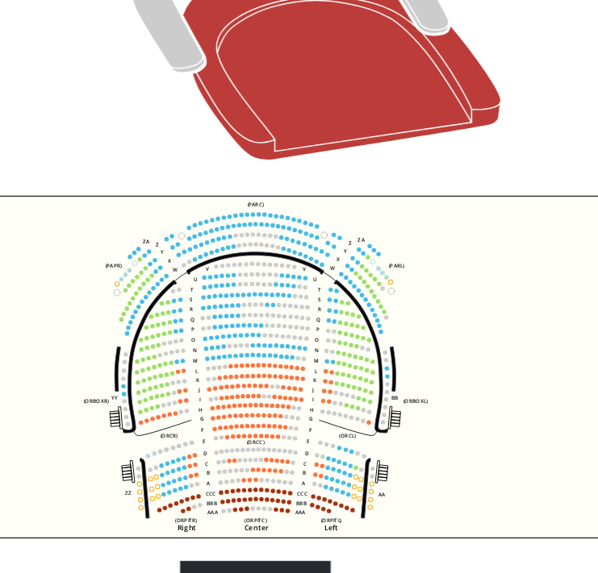
scroll to position [329, 0]
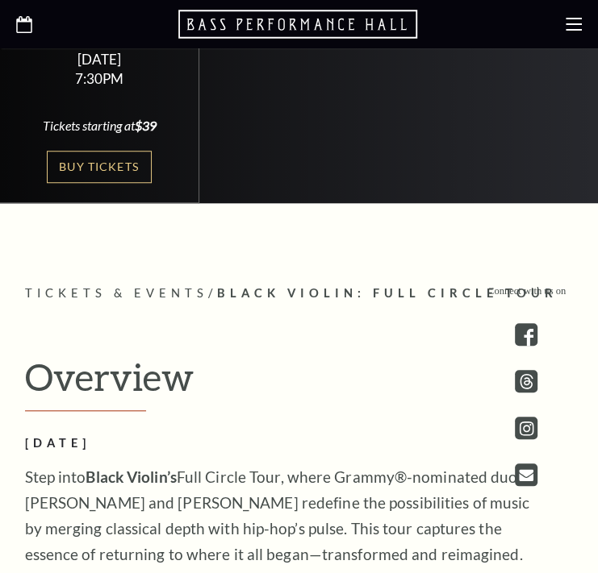
click at [26, 21] on use at bounding box center [24, 24] width 16 height 17
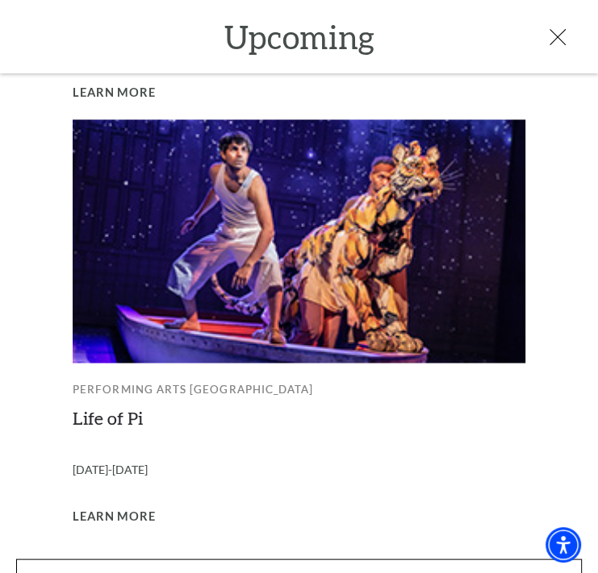
scroll to position [1317, 0]
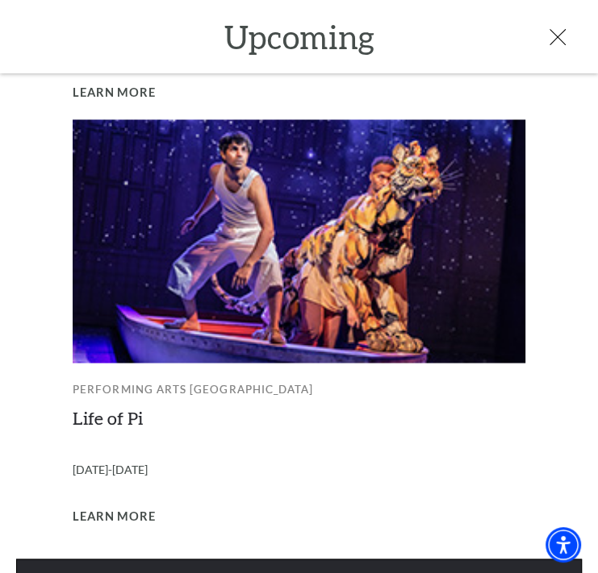
click at [224, 559] on link "View Full Calendar" at bounding box center [298, 581] width 565 height 45
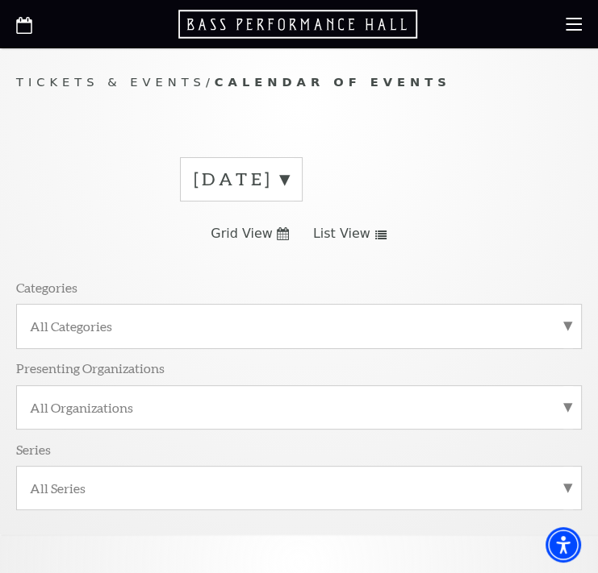
click at [289, 173] on label "August 2025" at bounding box center [241, 179] width 95 height 25
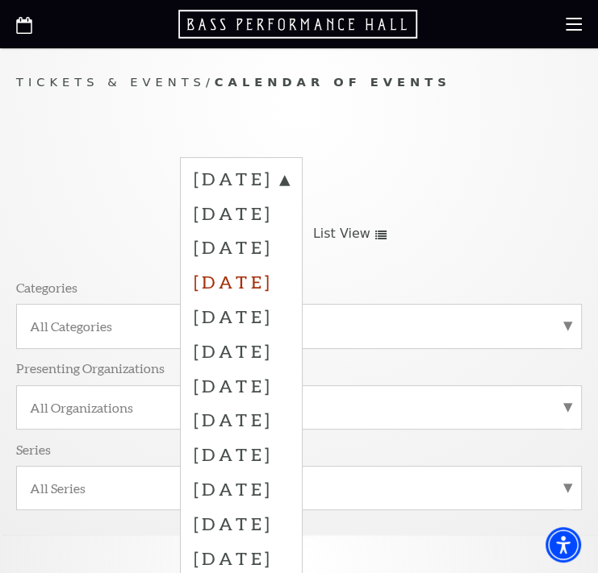
click at [277, 287] on label "November 2025" at bounding box center [241, 282] width 95 height 35
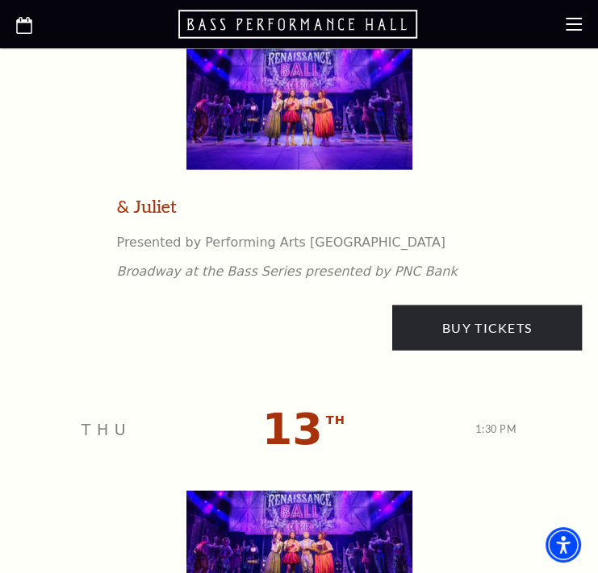
scroll to position [4704, 0]
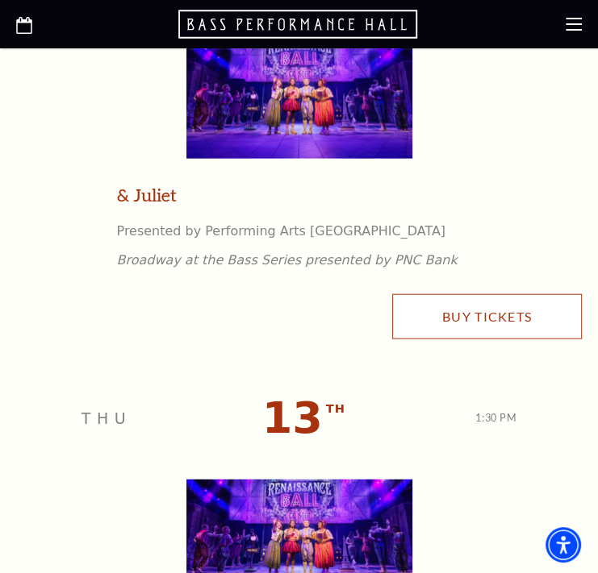
click at [488, 315] on link "Buy Tickets" at bounding box center [487, 316] width 190 height 45
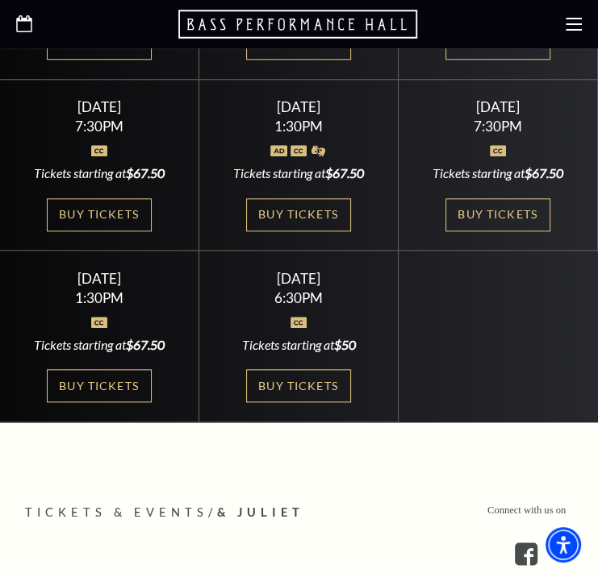
scroll to position [752, 0]
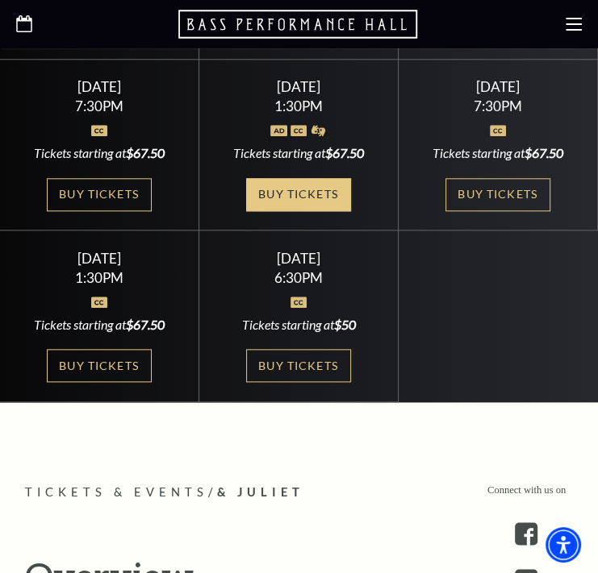
click at [313, 178] on link "Buy Tickets" at bounding box center [298, 194] width 105 height 33
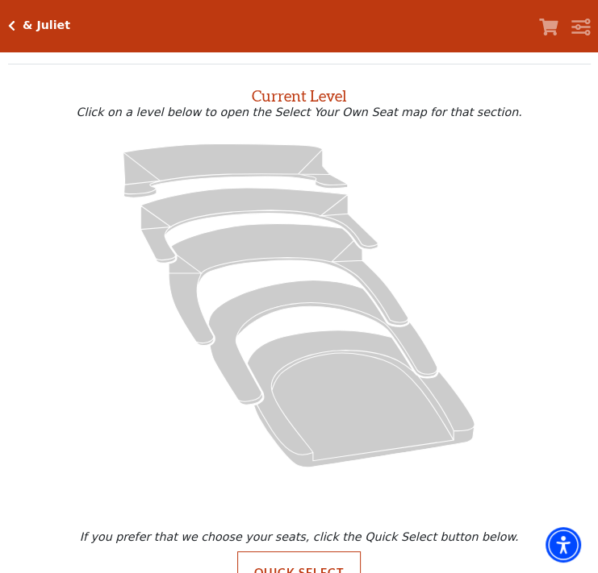
scroll to position [96, 0]
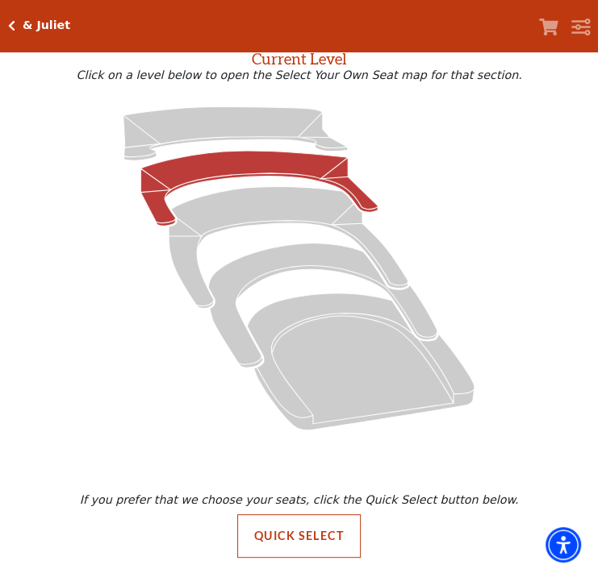
click at [252, 157] on icon at bounding box center [258, 188] width 237 height 75
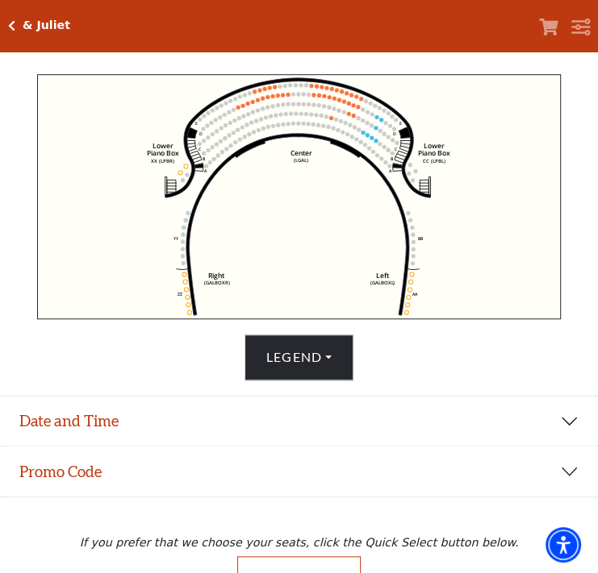
scroll to position [545, 0]
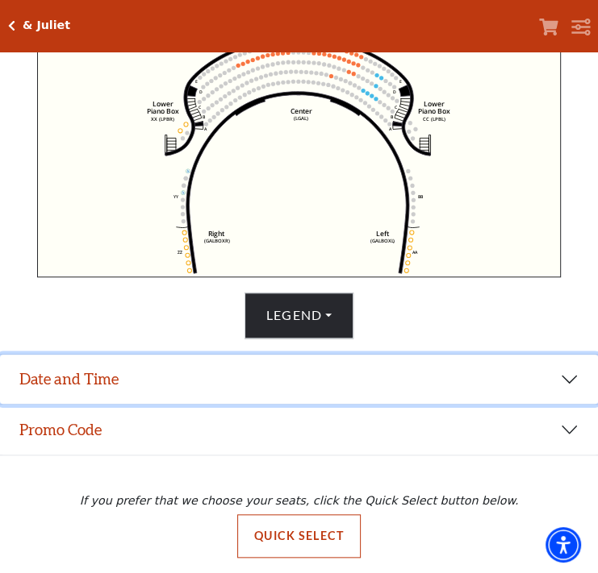
click at [266, 389] on button "Date and Time" at bounding box center [299, 380] width 598 height 50
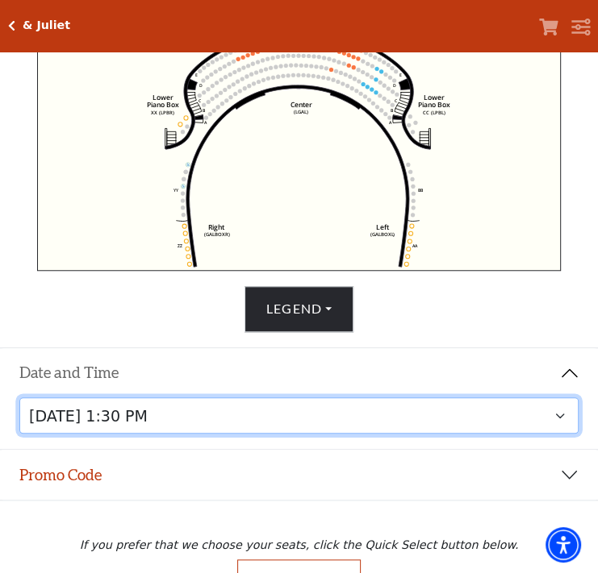
click at [348, 422] on select "Thursday, November 13 at 1:30 PM Wednesday, November 12 at 7:30 PM Thursday, No…" at bounding box center [299, 416] width 560 height 36
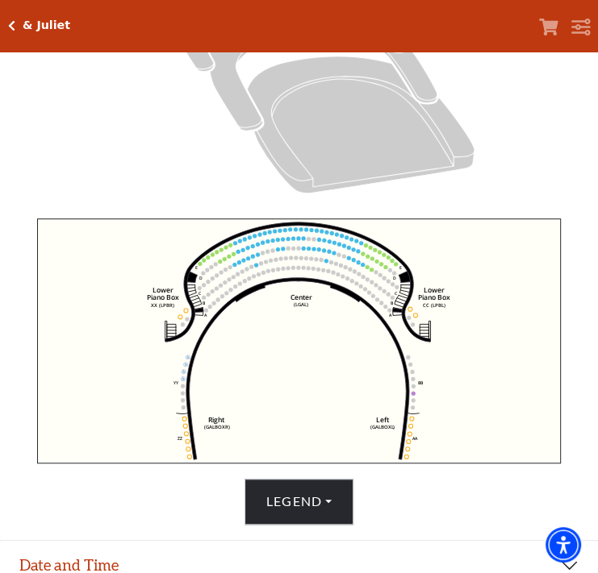
scroll to position [545, 0]
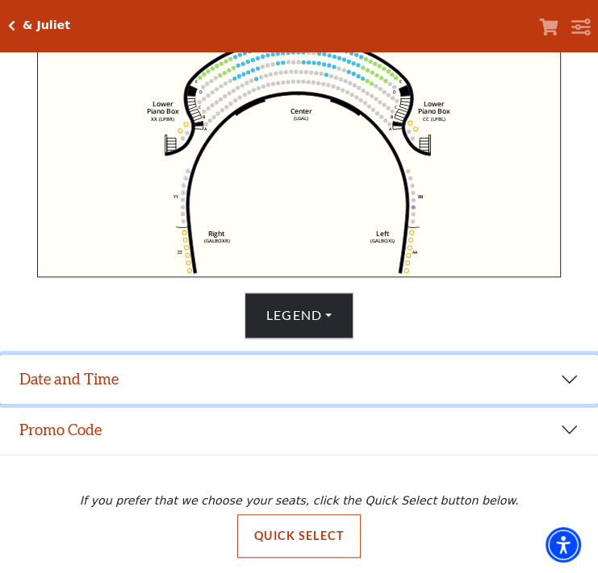
click at [391, 374] on button "Date and Time" at bounding box center [299, 380] width 598 height 50
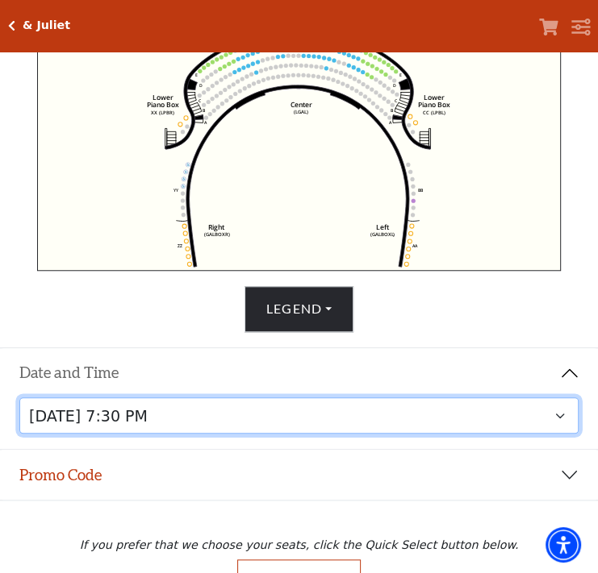
click at [561, 415] on select "Thursday, November 13 at 1:30 PM Wednesday, November 12 at 7:30 PM Thursday, No…" at bounding box center [299, 416] width 560 height 36
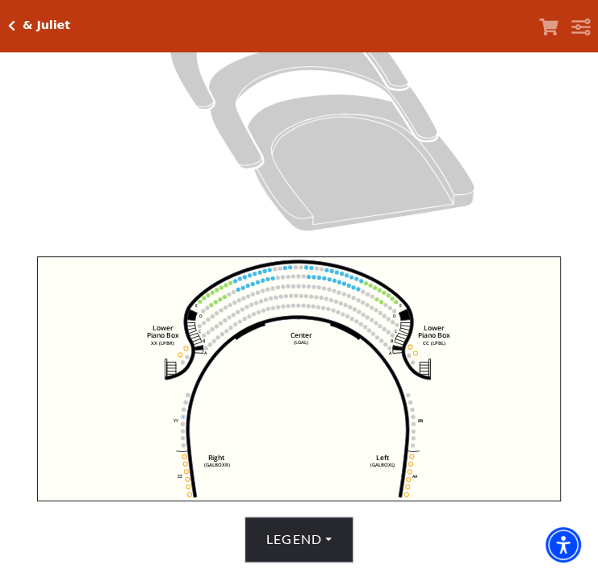
scroll to position [332, 0]
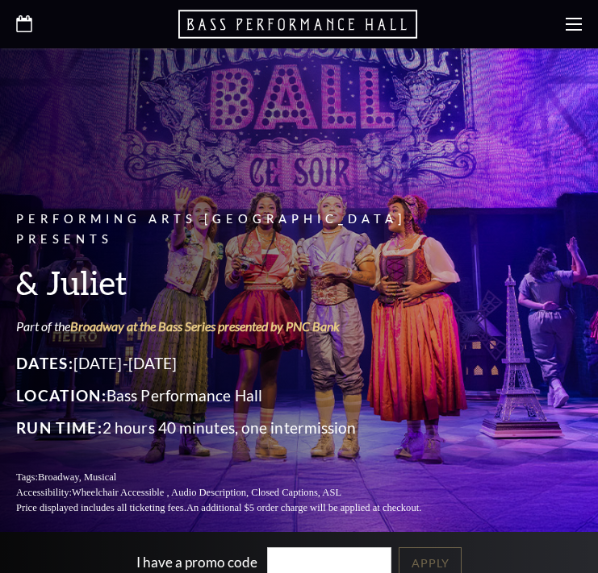
click at [30, 22] on icon at bounding box center [24, 23] width 16 height 17
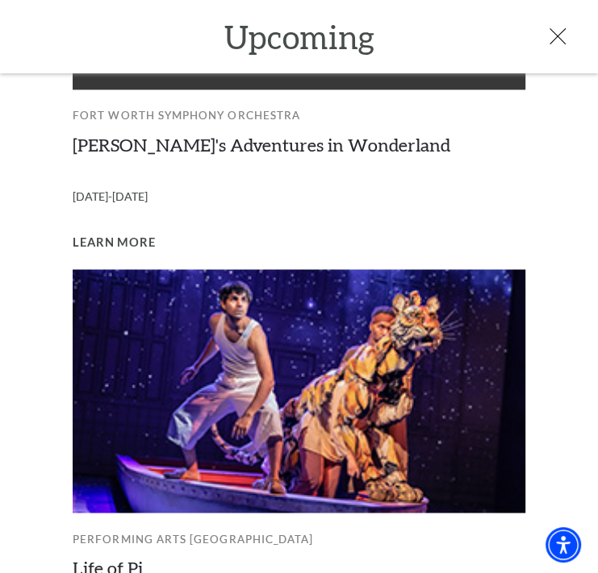
scroll to position [1279, 0]
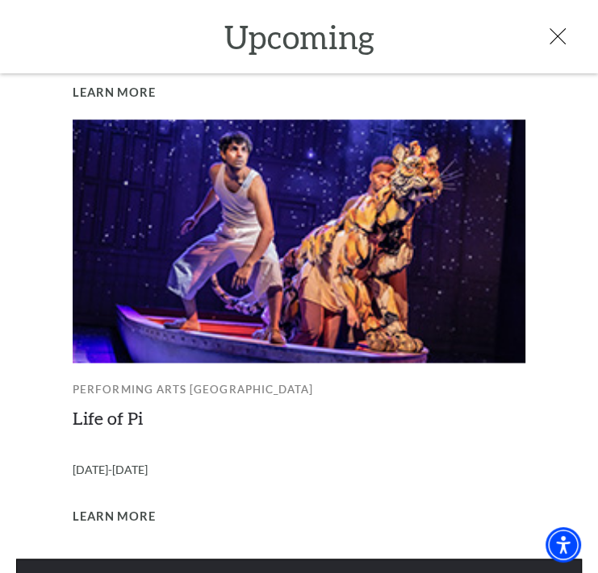
click at [203, 559] on link "View Full Calendar" at bounding box center [298, 581] width 565 height 45
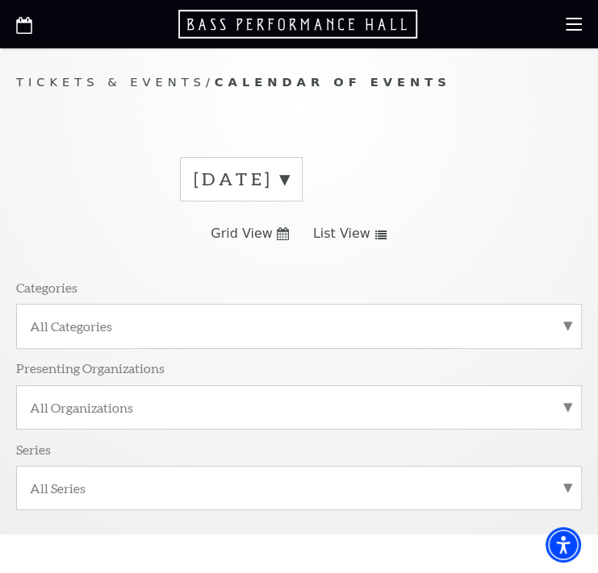
click at [289, 177] on label "August 2025" at bounding box center [241, 179] width 95 height 25
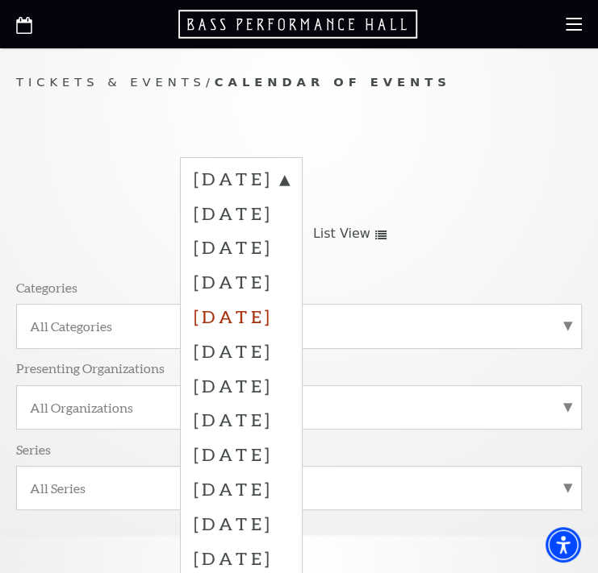
click at [283, 309] on label "December 2025" at bounding box center [241, 316] width 95 height 35
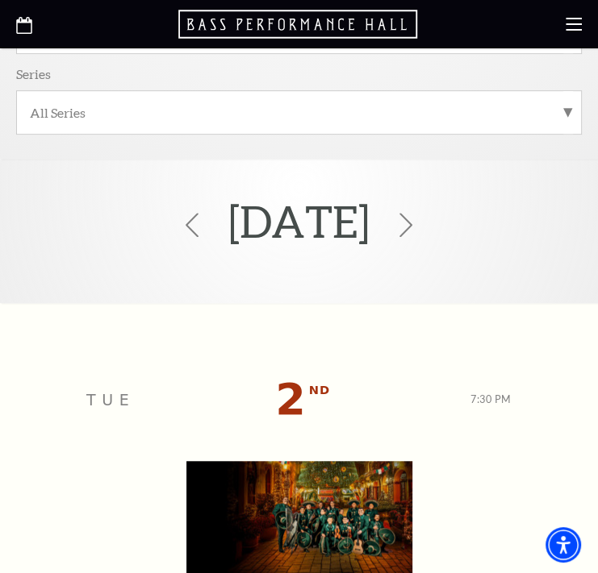
scroll to position [752, 0]
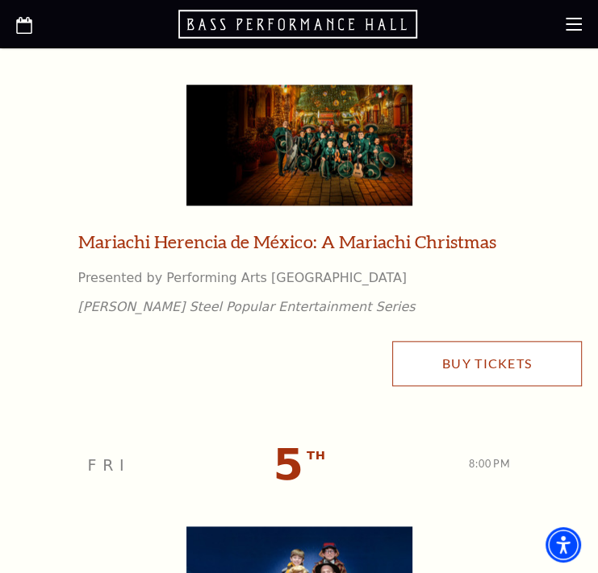
click at [433, 356] on link "Buy Tickets" at bounding box center [487, 363] width 190 height 45
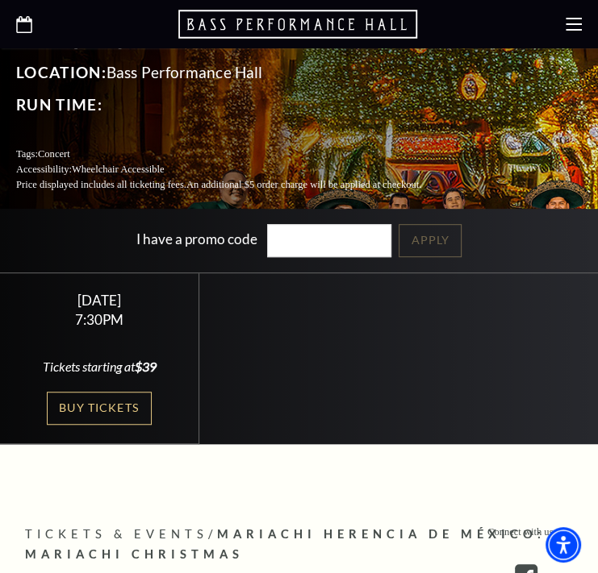
scroll to position [376, 0]
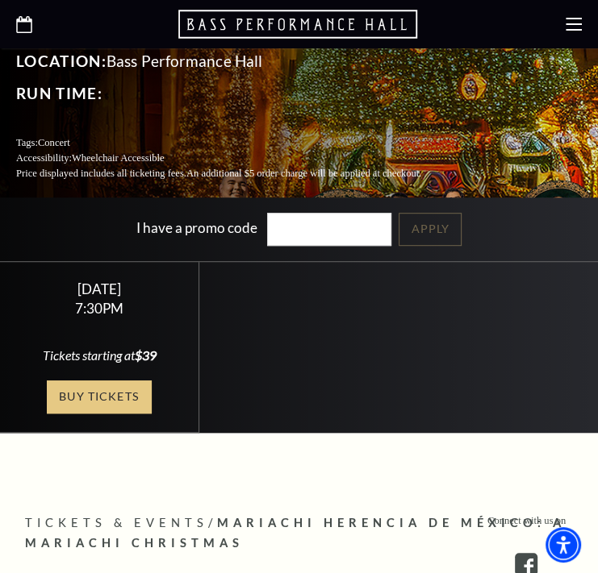
click at [103, 381] on link "Buy Tickets" at bounding box center [99, 397] width 105 height 33
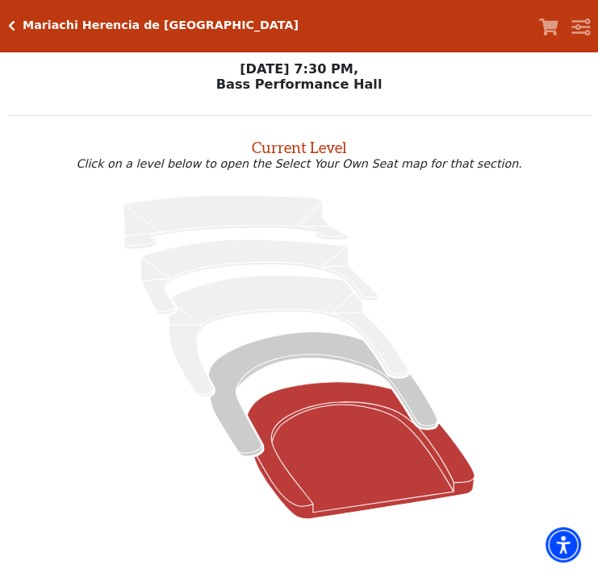
click at [321, 472] on icon at bounding box center [360, 449] width 227 height 137
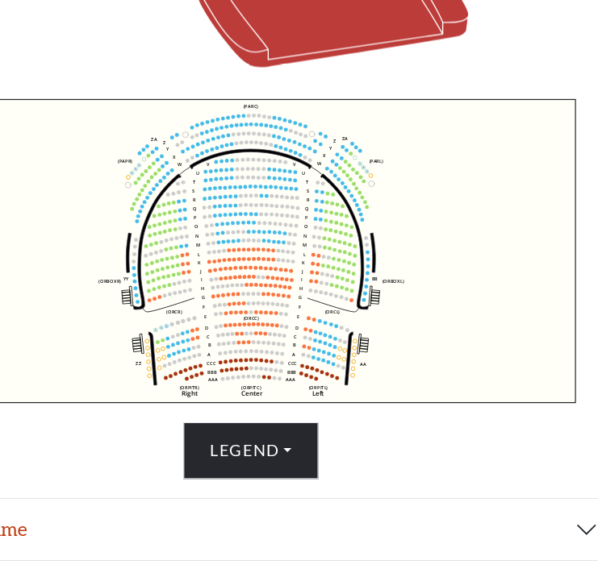
scroll to position [431, 0]
